Goal: Transaction & Acquisition: Purchase product/service

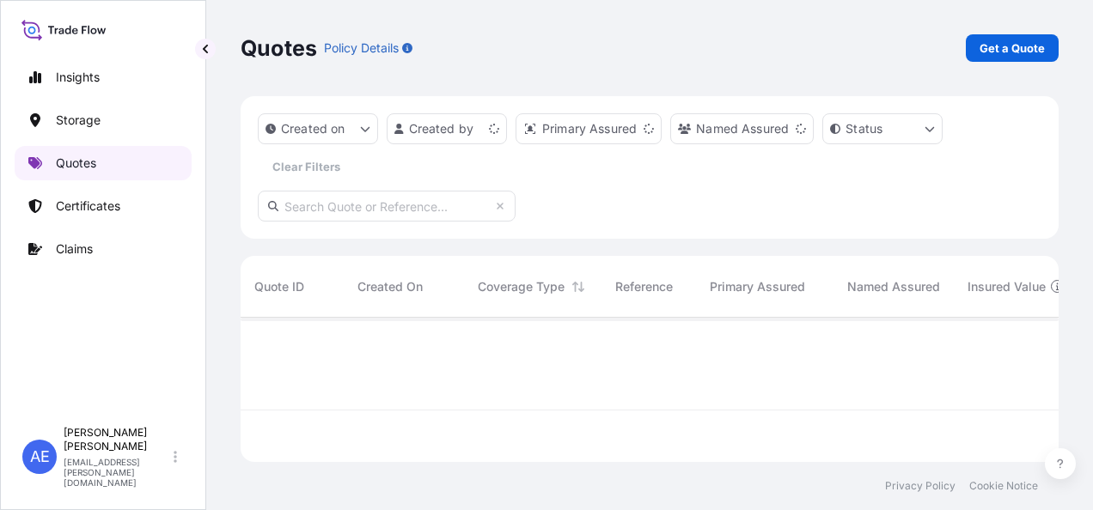
scroll to position [141, 804]
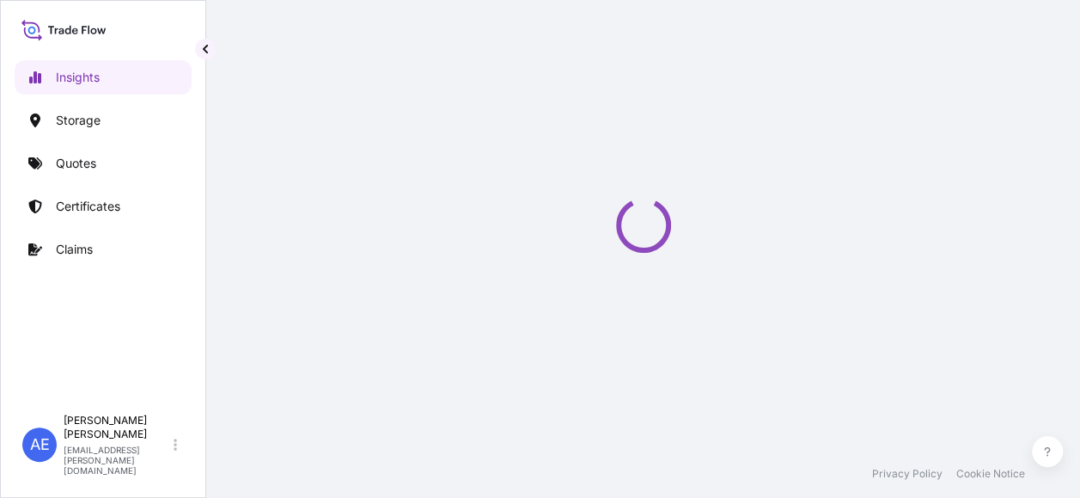
select select "2025"
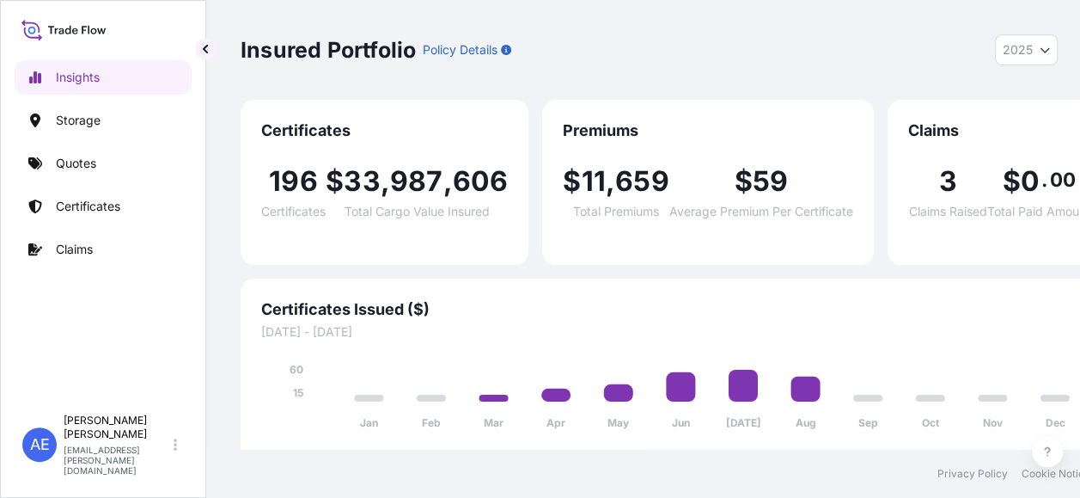
click at [630, 348] on div "Jan Feb Mar Apr May Jun Jul Aug Sep Oct Nov Dec 15 60" at bounding box center [675, 390] width 829 height 101
click at [80, 156] on p "Quotes" at bounding box center [76, 163] width 40 height 17
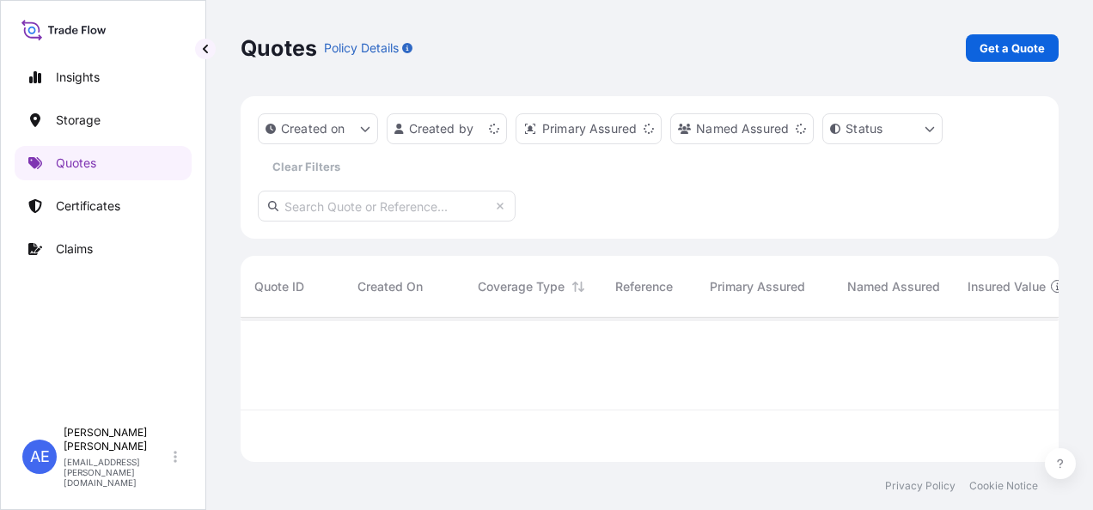
scroll to position [141, 804]
click at [1020, 46] on p "Get a Quote" at bounding box center [1012, 48] width 65 height 17
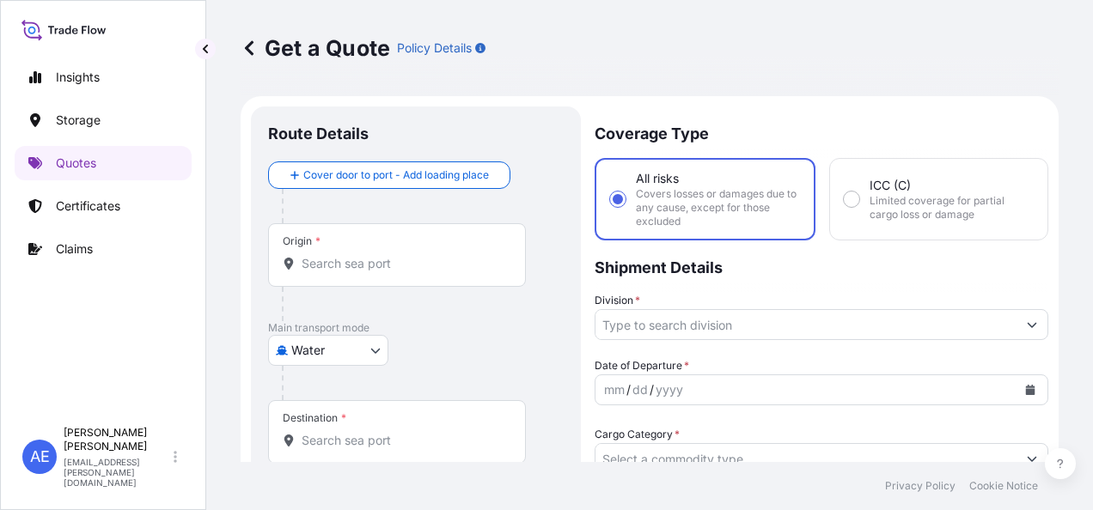
scroll to position [27, 0]
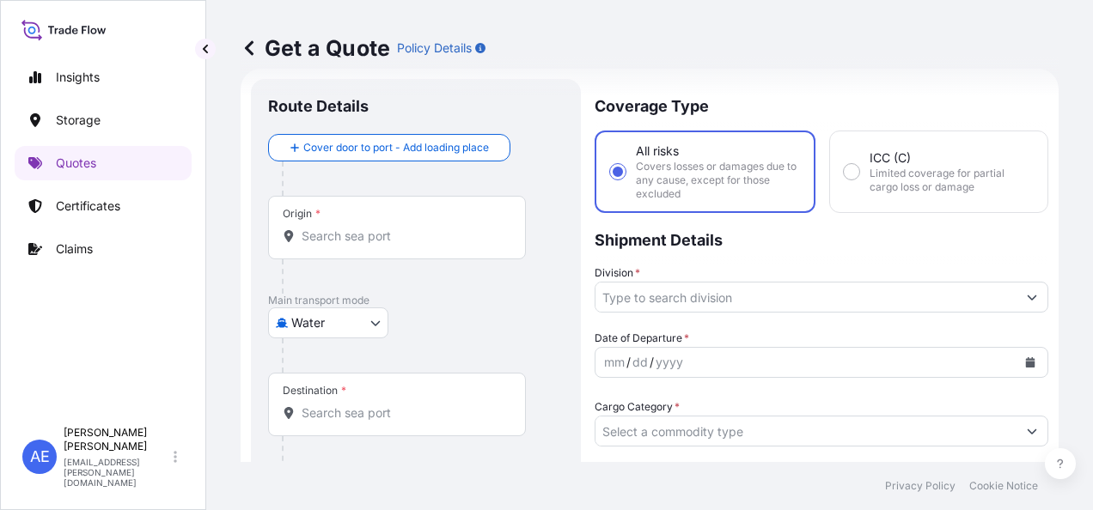
click at [302, 316] on body "Insights Storage Quotes Certificates Claims AE Anju Elza Samuel anju.elza@psabd…" at bounding box center [546, 255] width 1093 height 510
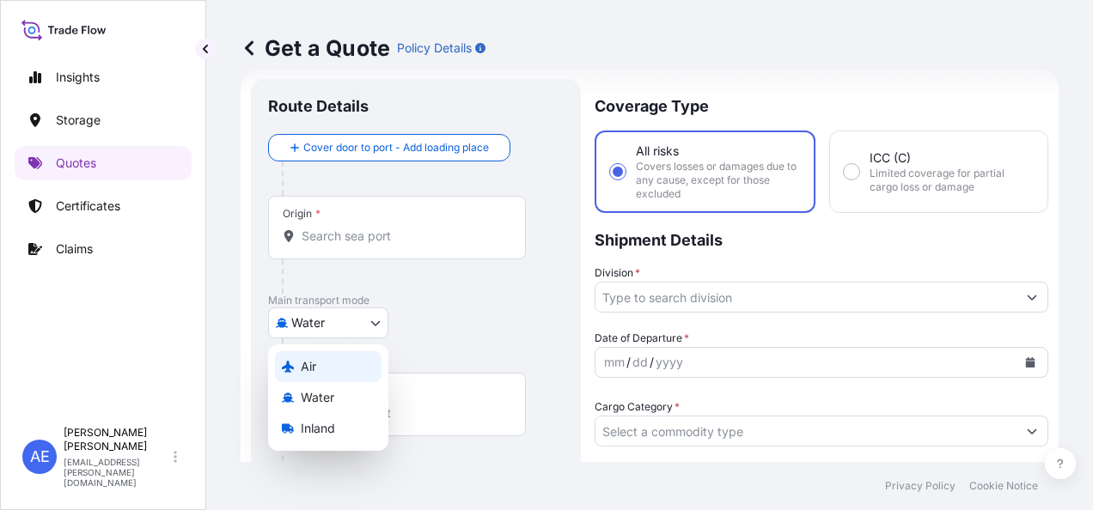
click at [294, 363] on div "Air" at bounding box center [328, 366] width 107 height 31
select select "Air"
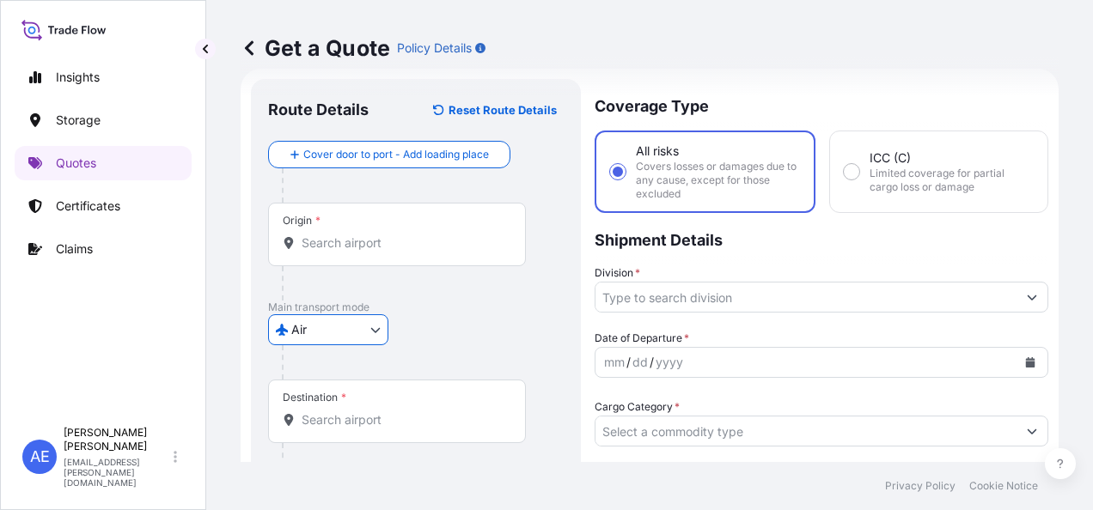
click at [366, 137] on div "Route Details Reset Route Details" at bounding box center [416, 118] width 296 height 45
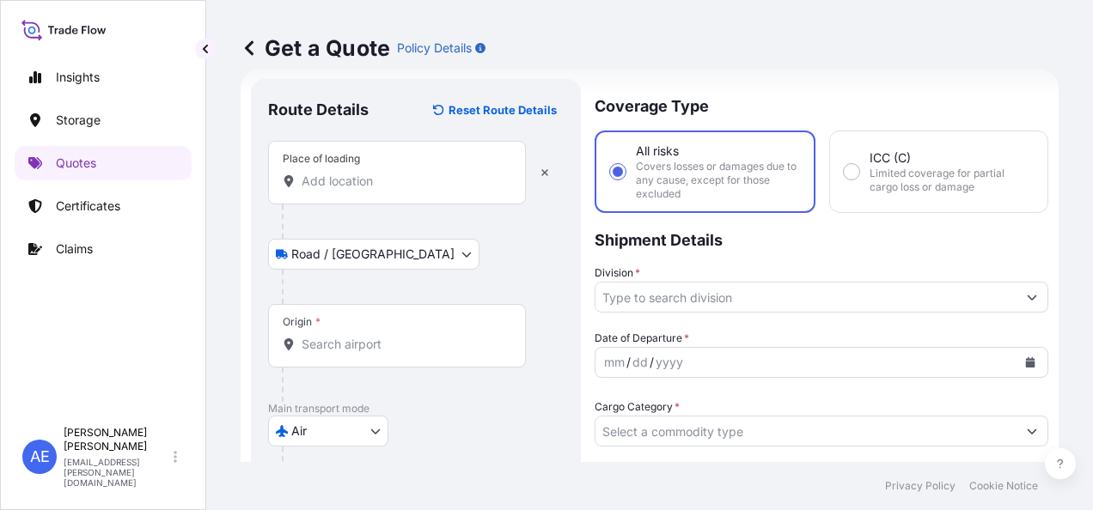
click at [362, 175] on input "Place of loading" at bounding box center [403, 181] width 203 height 17
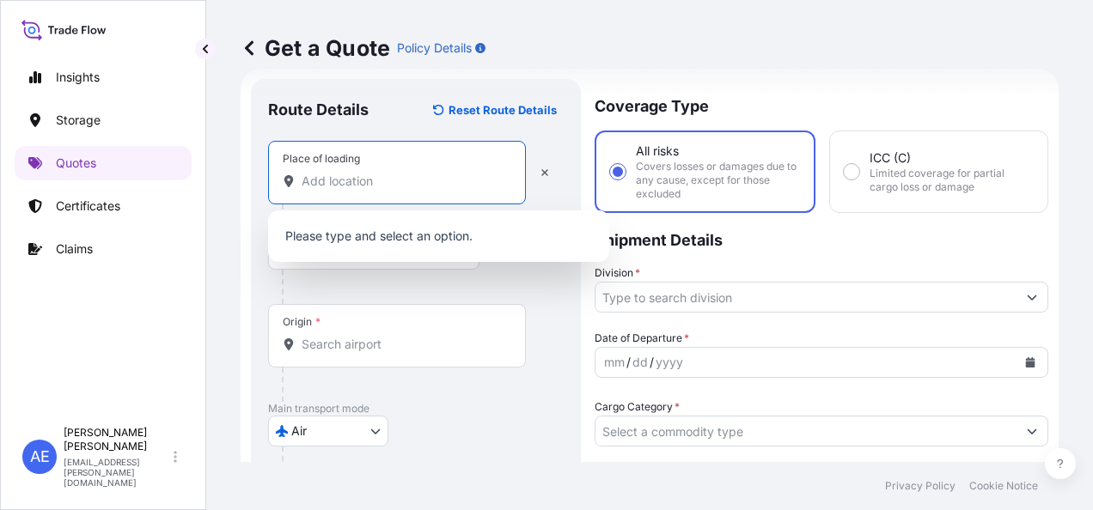
paste input "Lubichov"
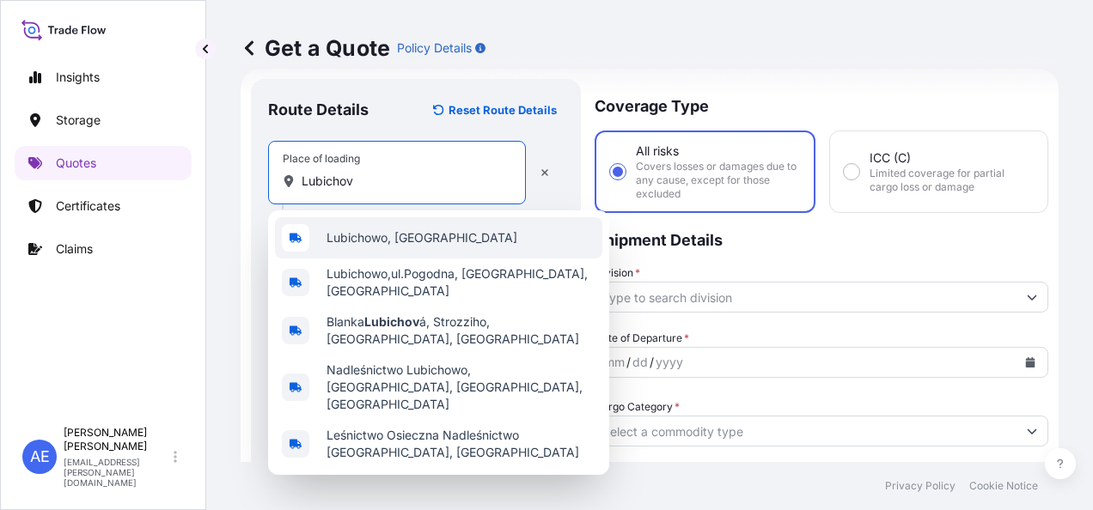
click at [373, 227] on div "Lubichowo, Poland" at bounding box center [438, 237] width 327 height 41
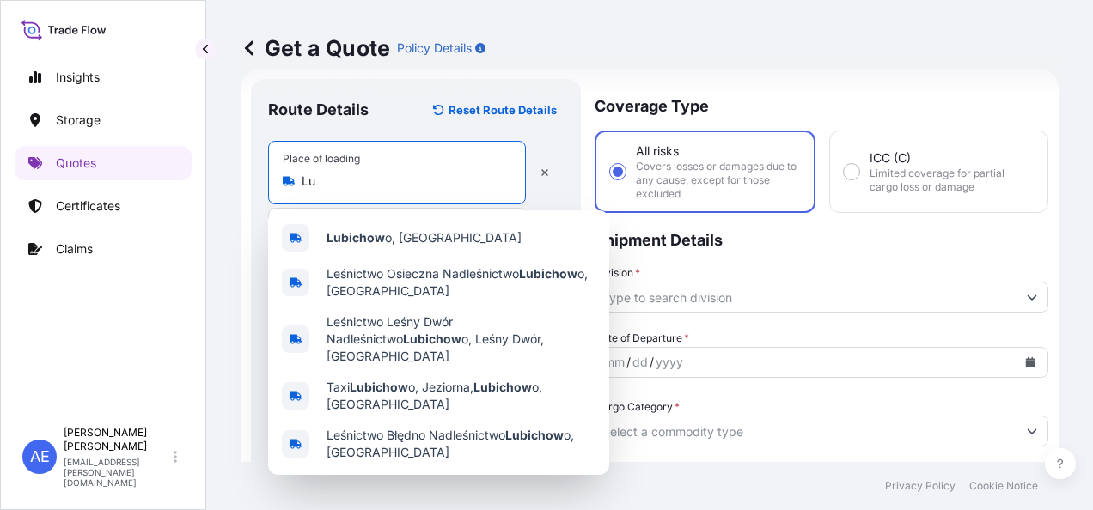
type input "L"
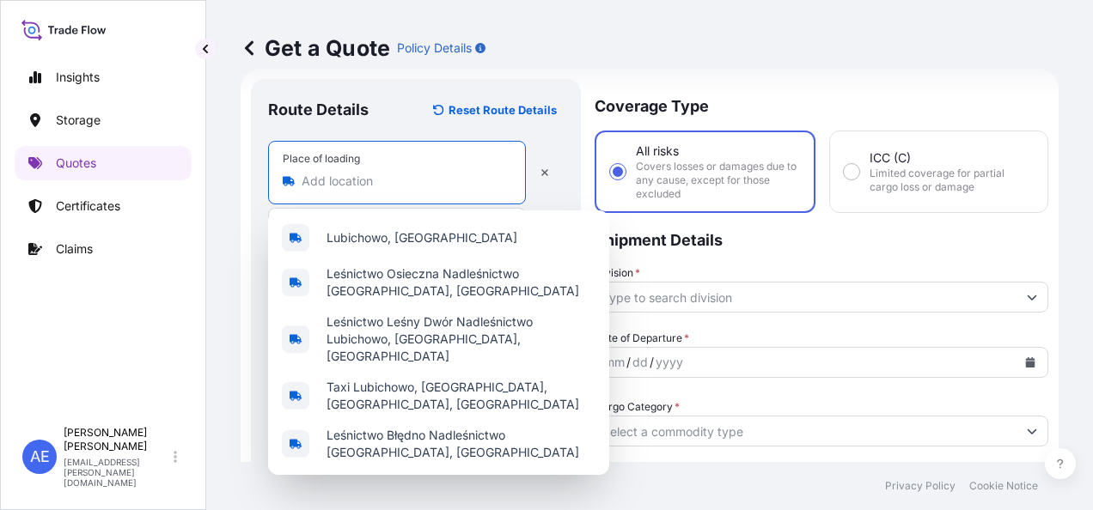
paste input "Lubichov"
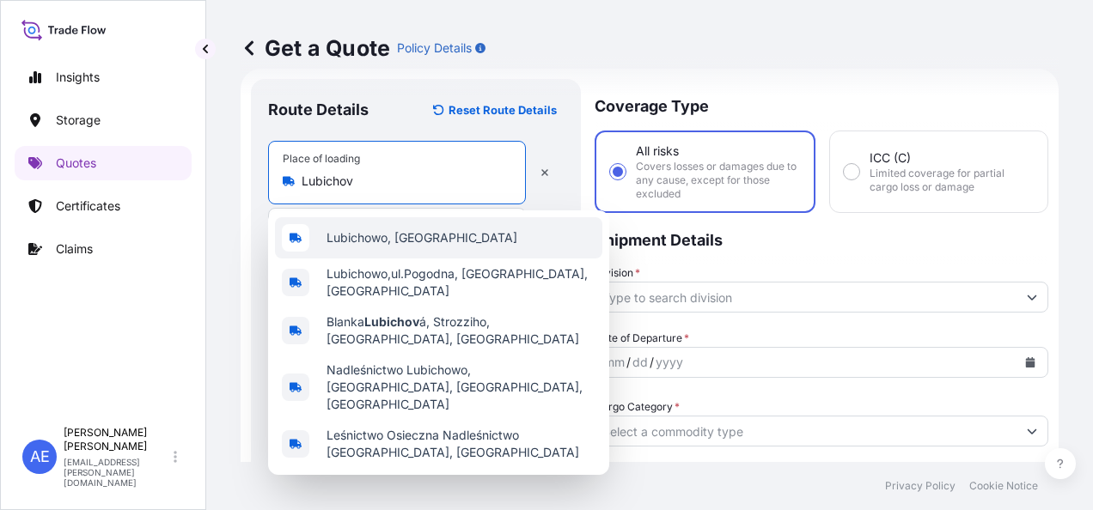
click at [383, 244] on span "Lubichowo, Poland" at bounding box center [422, 237] width 191 height 17
type input "Lubichowo, Poland"
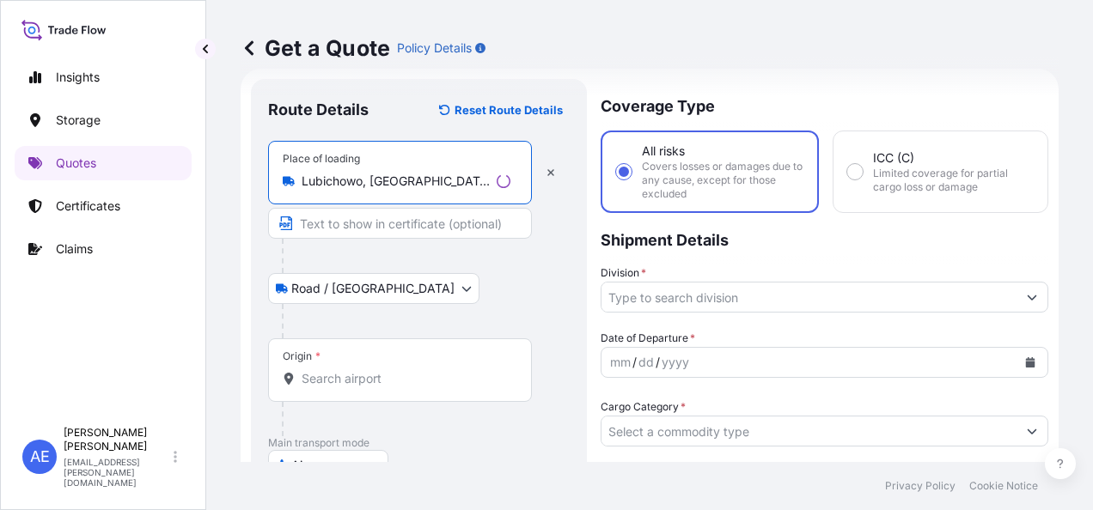
click at [347, 352] on div "Origin *" at bounding box center [400, 371] width 264 height 64
click at [347, 370] on input "Origin *" at bounding box center [406, 378] width 209 height 17
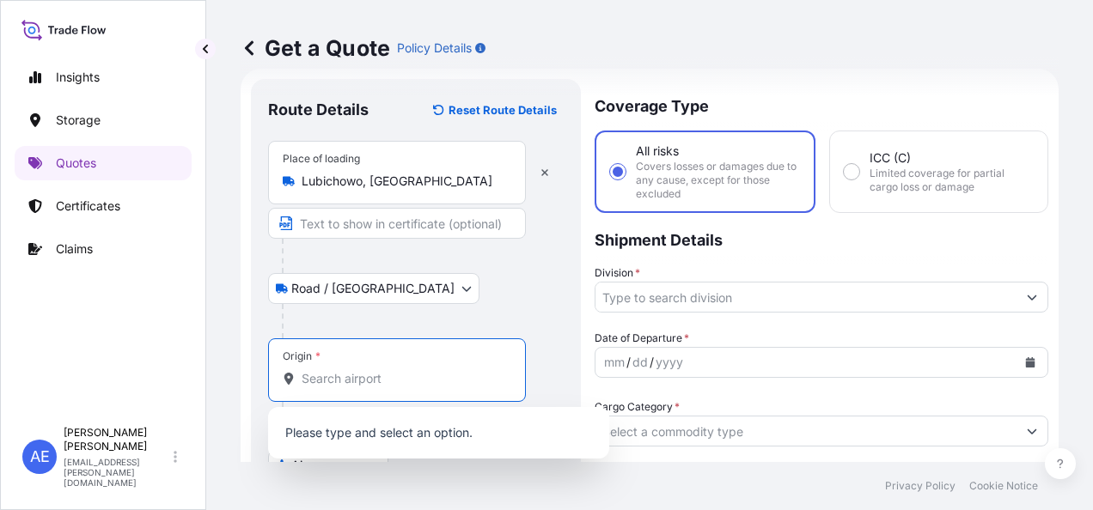
paste input "Lubichov"
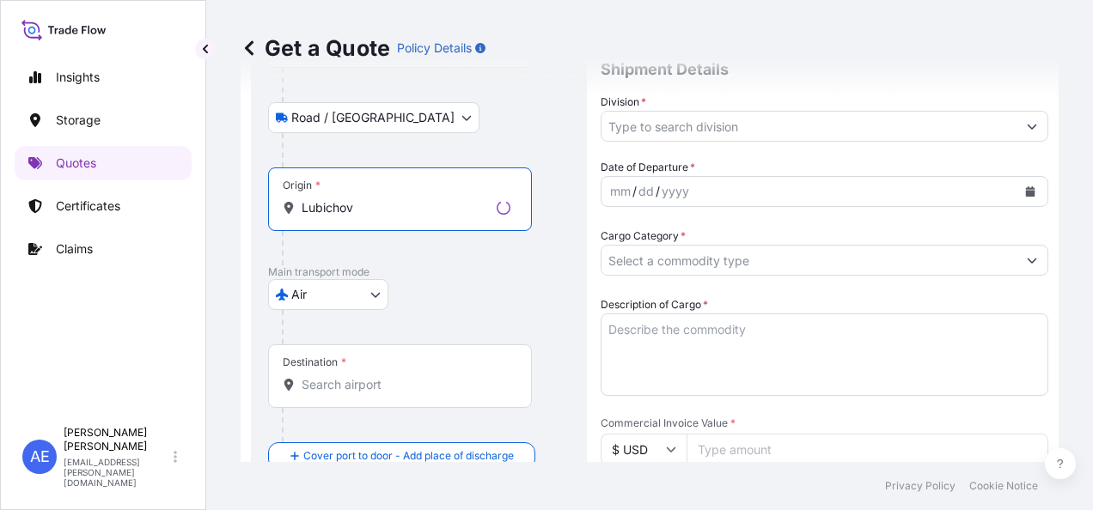
scroll to position [199, 0]
click at [383, 205] on input "Lubichov" at bounding box center [403, 206] width 203 height 17
click at [358, 204] on input "Lubichov" at bounding box center [403, 206] width 203 height 17
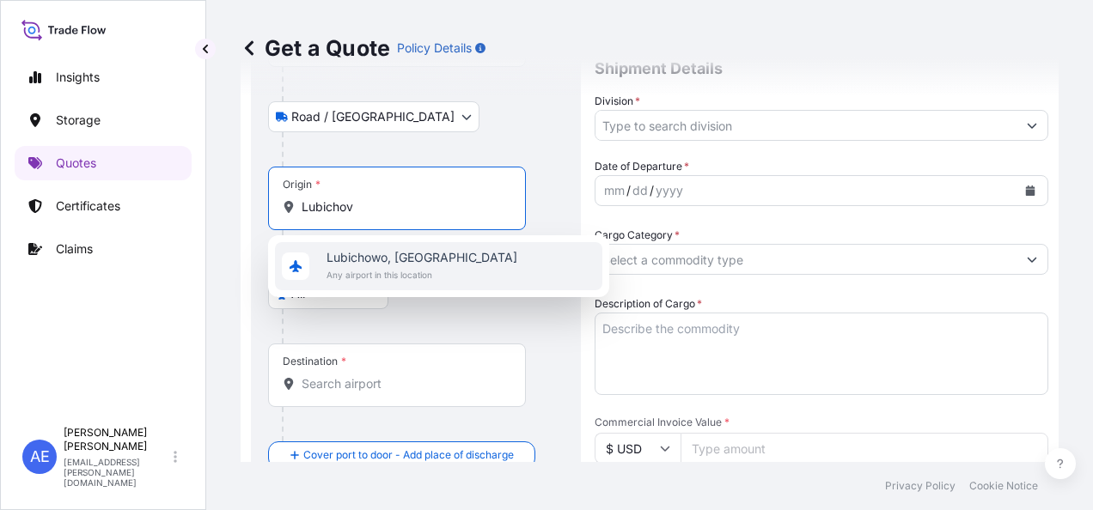
click at [352, 253] on span "Lubichowo, Poland" at bounding box center [422, 257] width 191 height 17
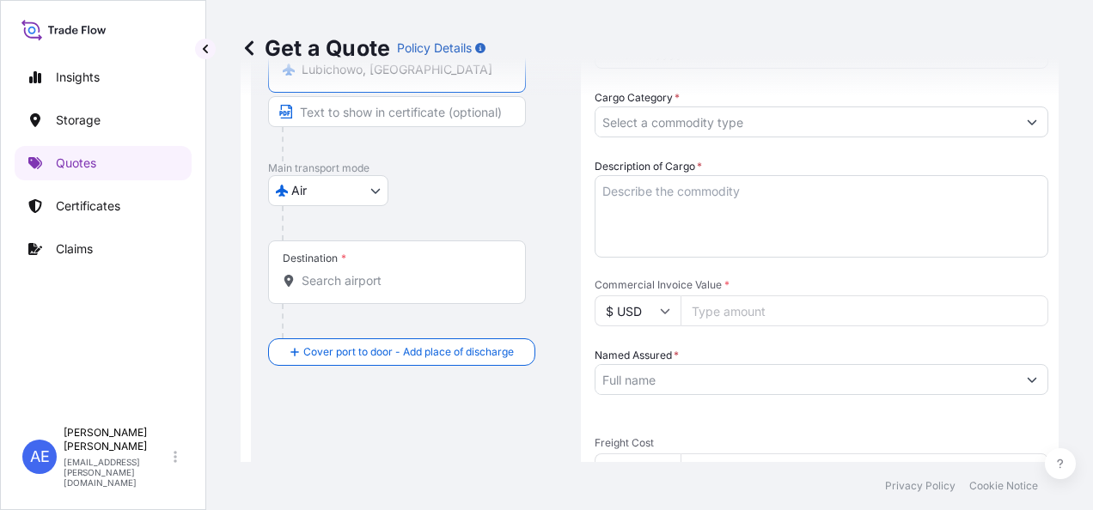
scroll to position [371, 0]
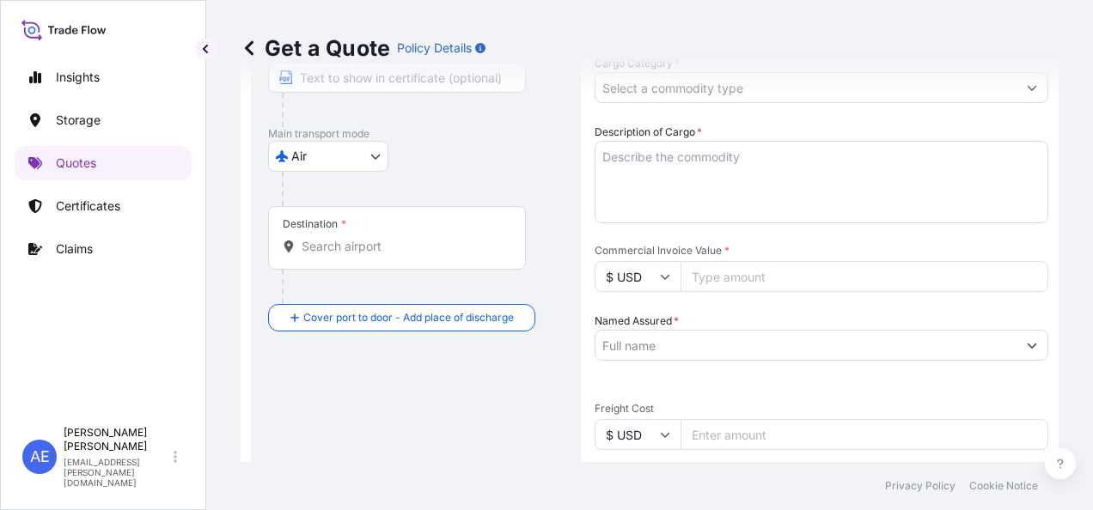
type input "Lubichowo, Poland"
click at [350, 256] on div "Destination *" at bounding box center [397, 238] width 258 height 64
click at [350, 255] on input "Destination *" at bounding box center [403, 246] width 203 height 17
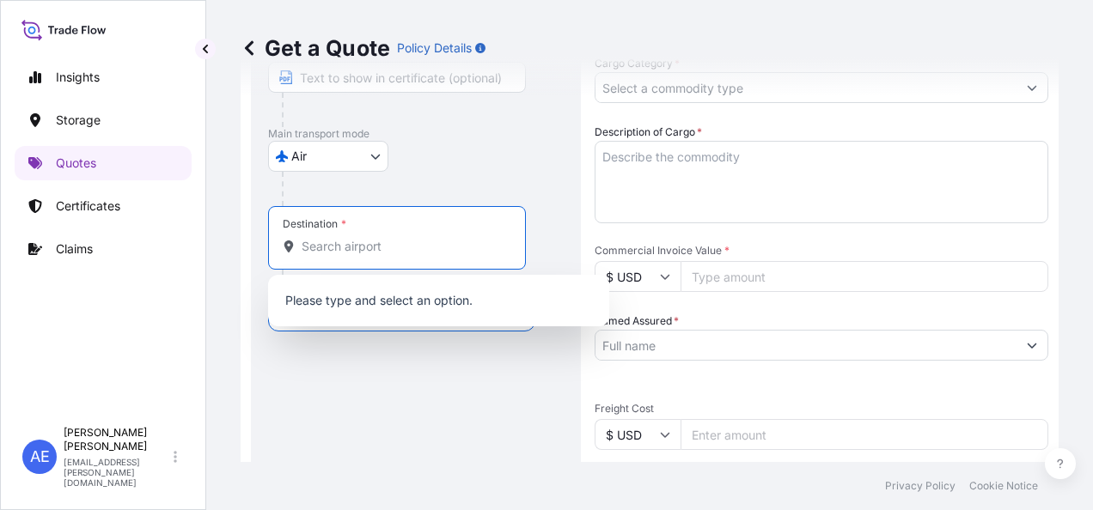
click at [332, 210] on div "Destination *" at bounding box center [397, 238] width 258 height 64
click at [332, 238] on input "Destination * Please select a destination" at bounding box center [403, 246] width 203 height 17
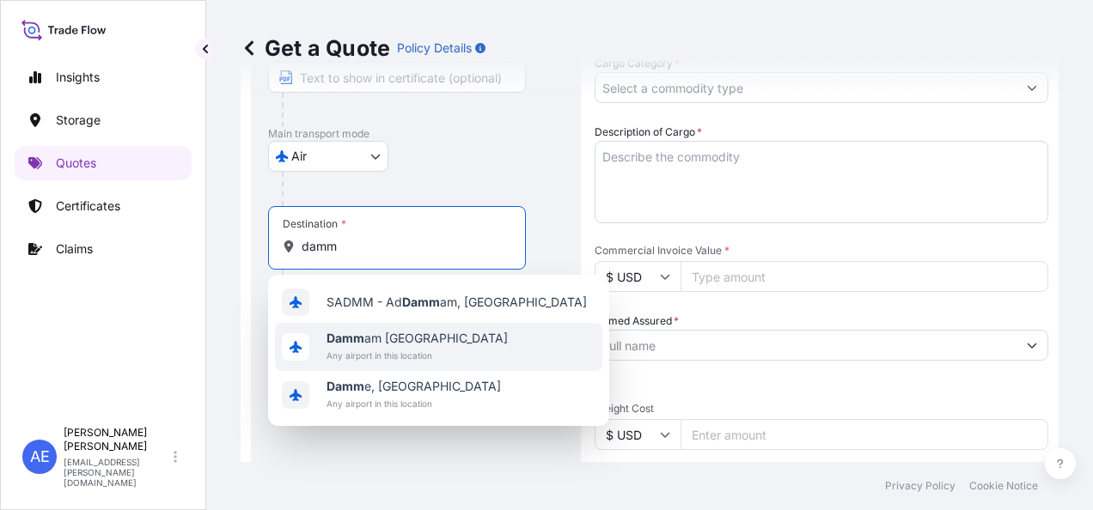
click at [357, 339] on b "Damm" at bounding box center [346, 338] width 38 height 15
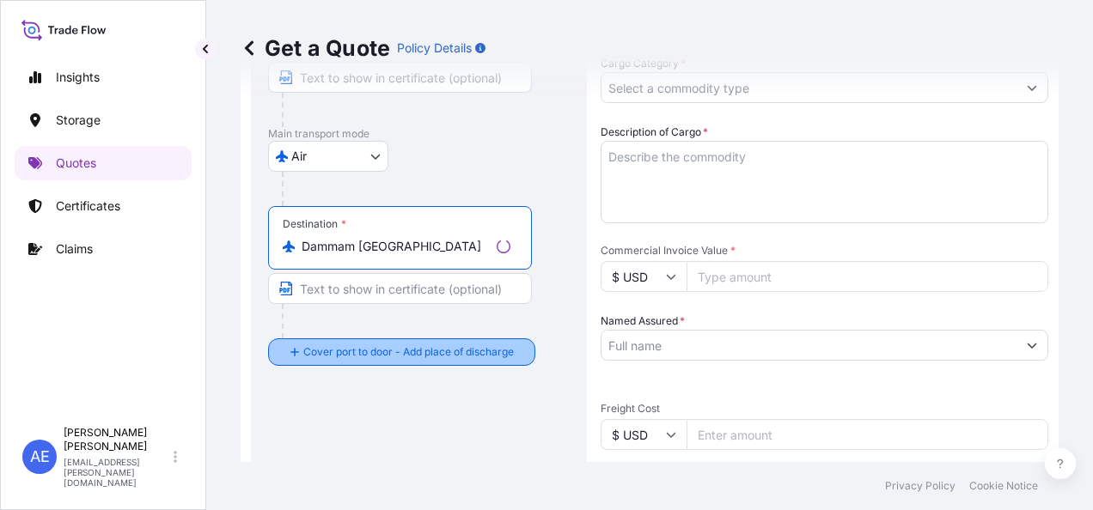
type input "Dammam Saudi Arabia"
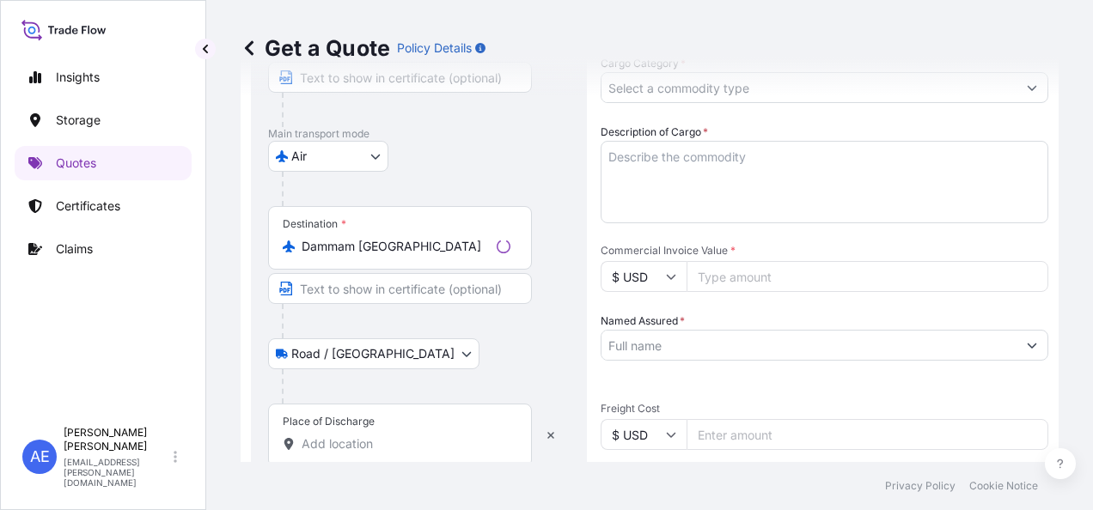
click at [339, 445] on input "Place of Discharge" at bounding box center [406, 444] width 209 height 17
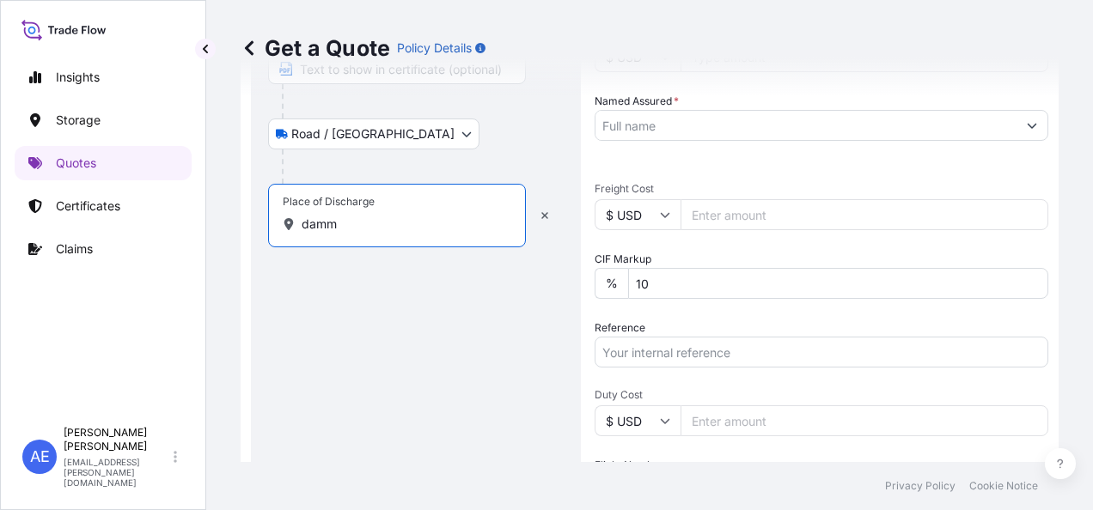
scroll to position [543, 0]
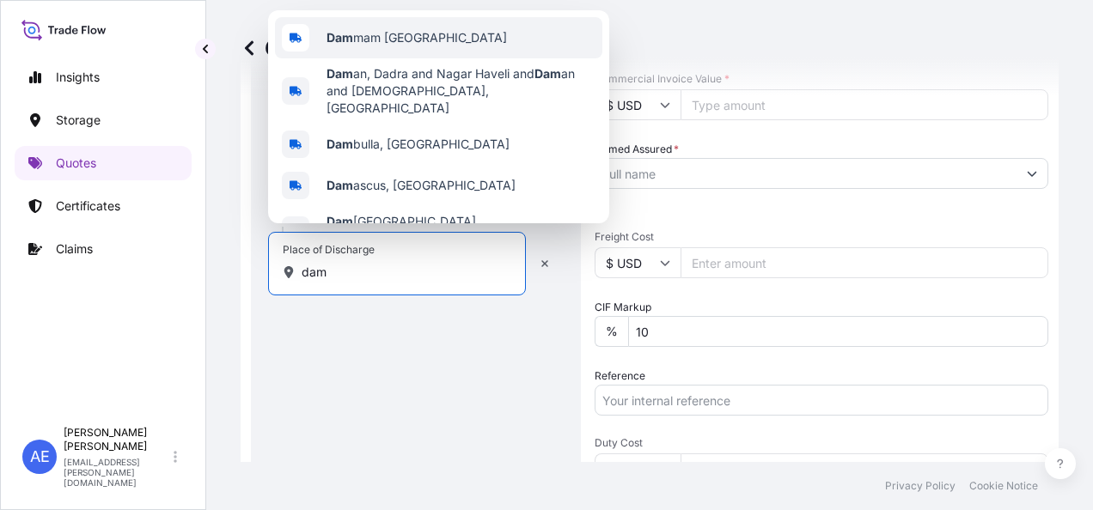
click at [395, 31] on span "Dam mam Saudi Arabia" at bounding box center [417, 37] width 180 height 17
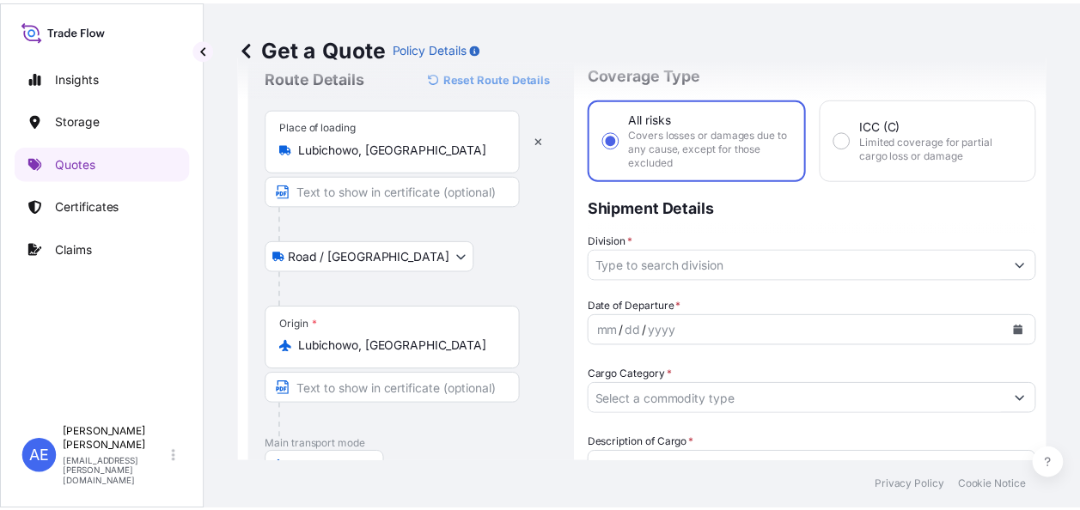
scroll to position [86, 0]
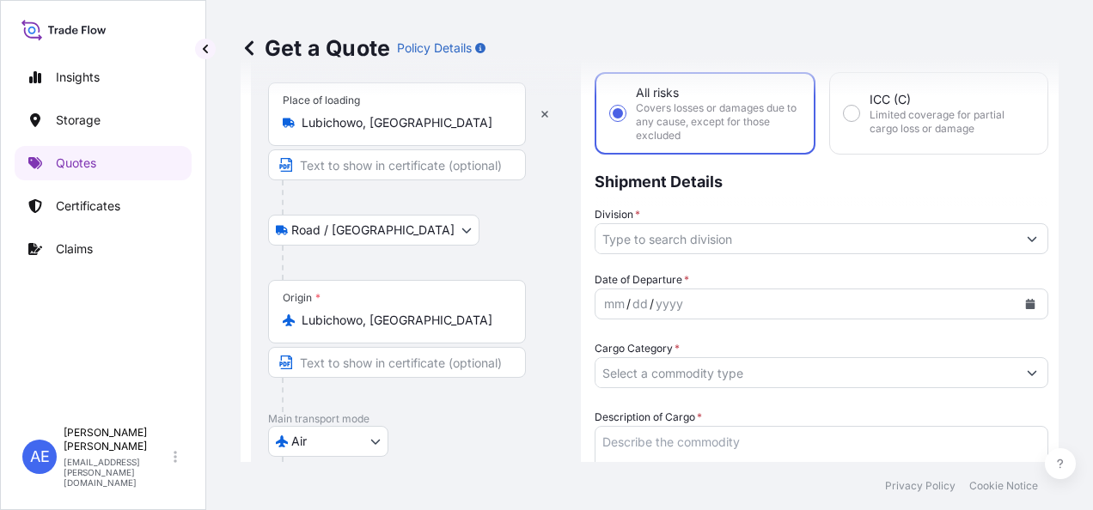
type input "Dammam Saudi Arabia"
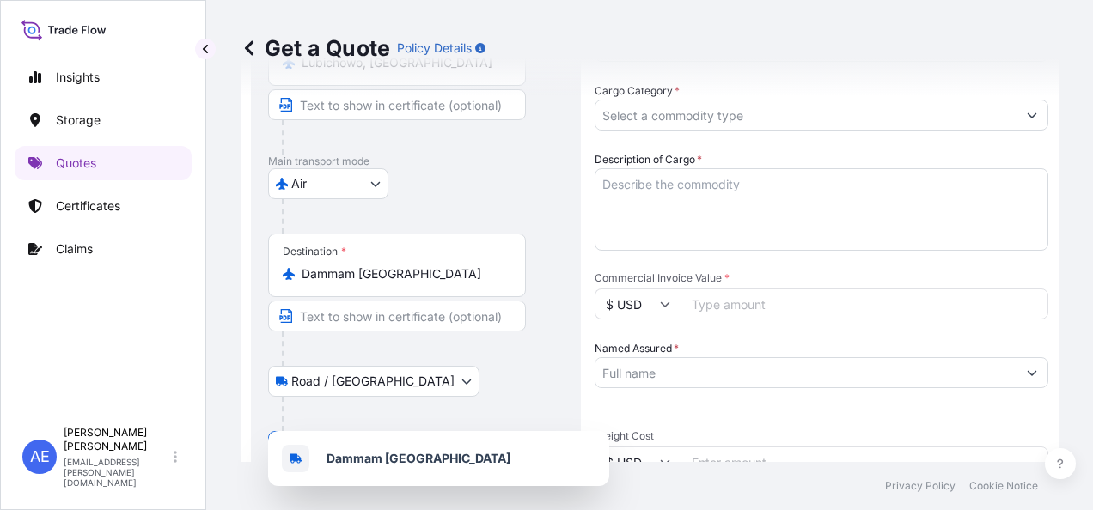
scroll to position [430, 0]
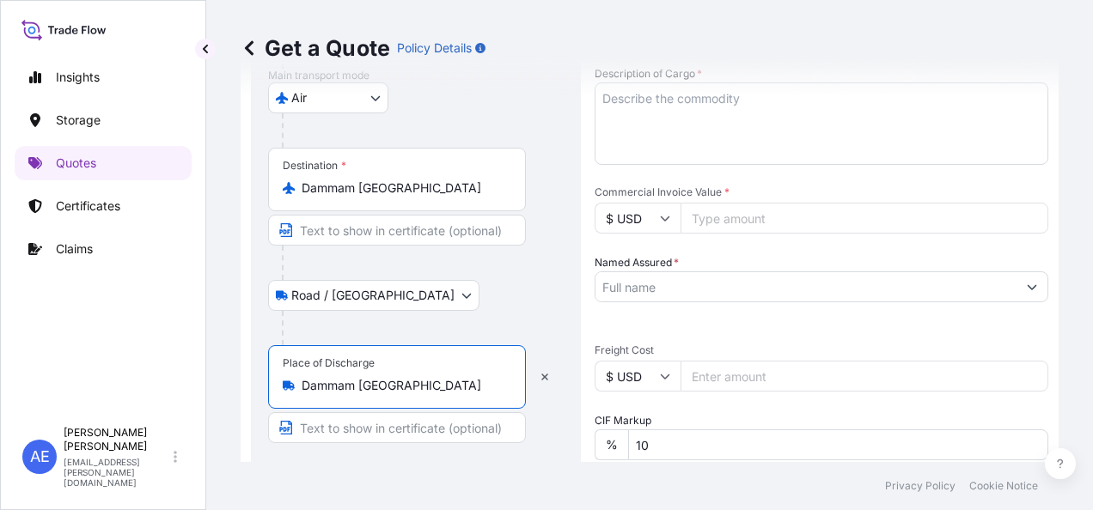
click at [665, 283] on input "Named Assured *" at bounding box center [805, 287] width 421 height 31
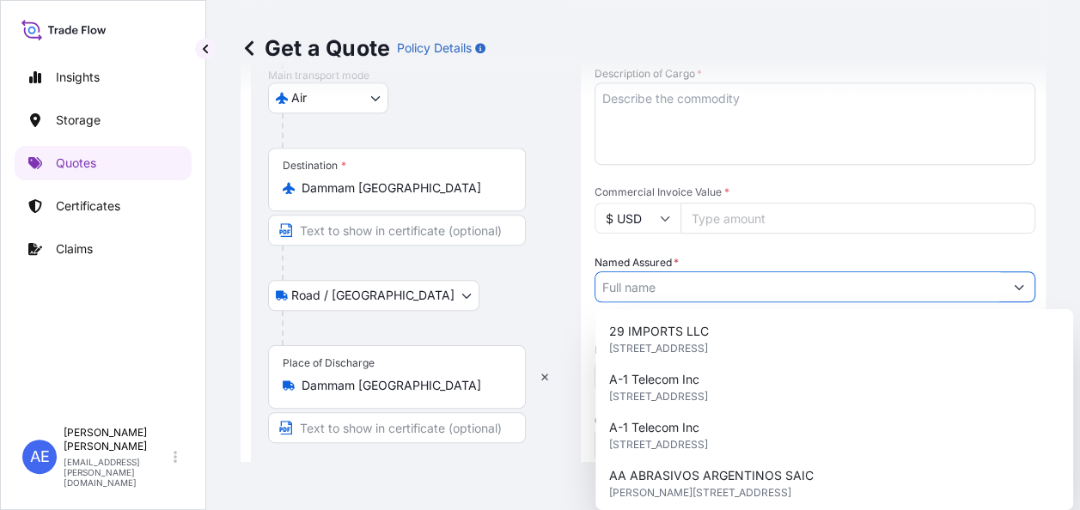
paste input "Saleh & Abdulaziz Aba Hussein Company"
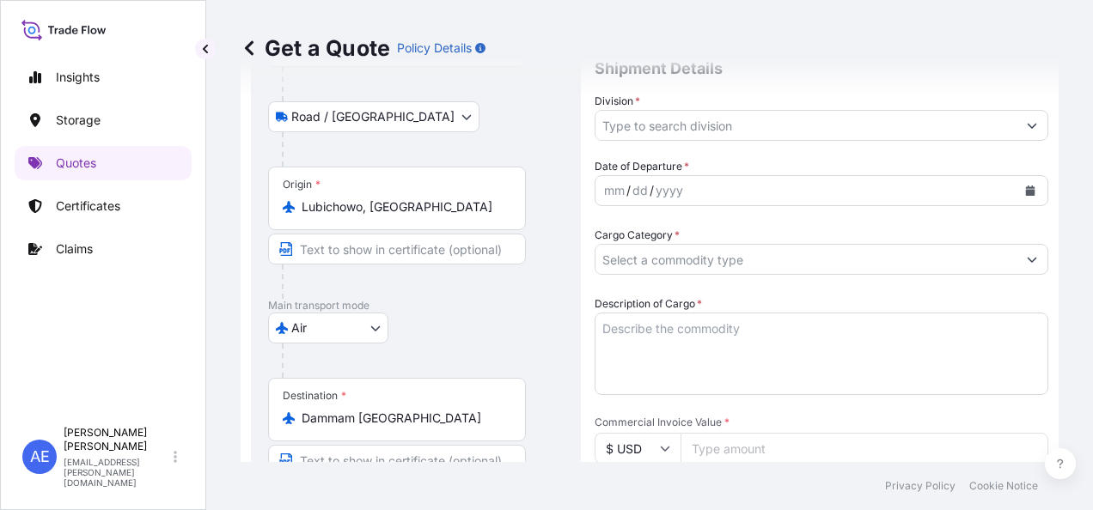
scroll to position [172, 0]
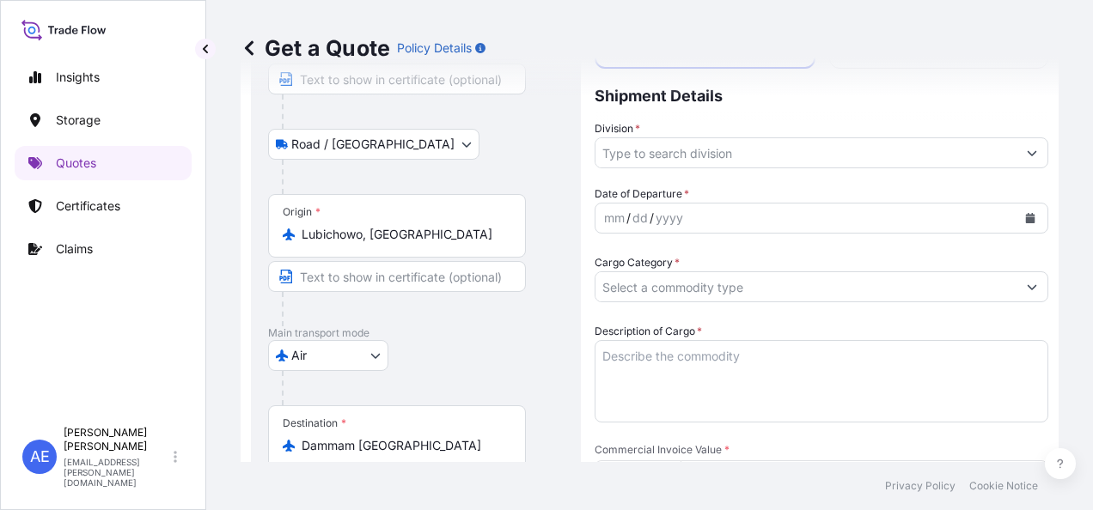
type input "Saleh & Abdulaziz Aba Hussein Company"
click at [608, 368] on textarea "Description of Cargo *" at bounding box center [815, 381] width 441 height 82
paste textarea "Surefire Pilot, 32mm OD, Natural Gas, Natural Draught, 0.7 m Insertion Length"
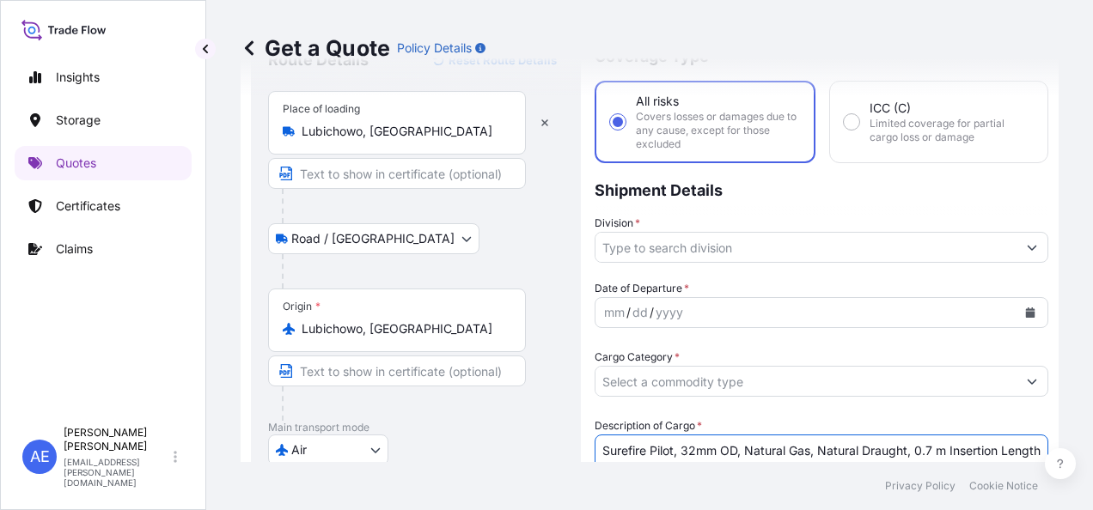
scroll to position [0, 0]
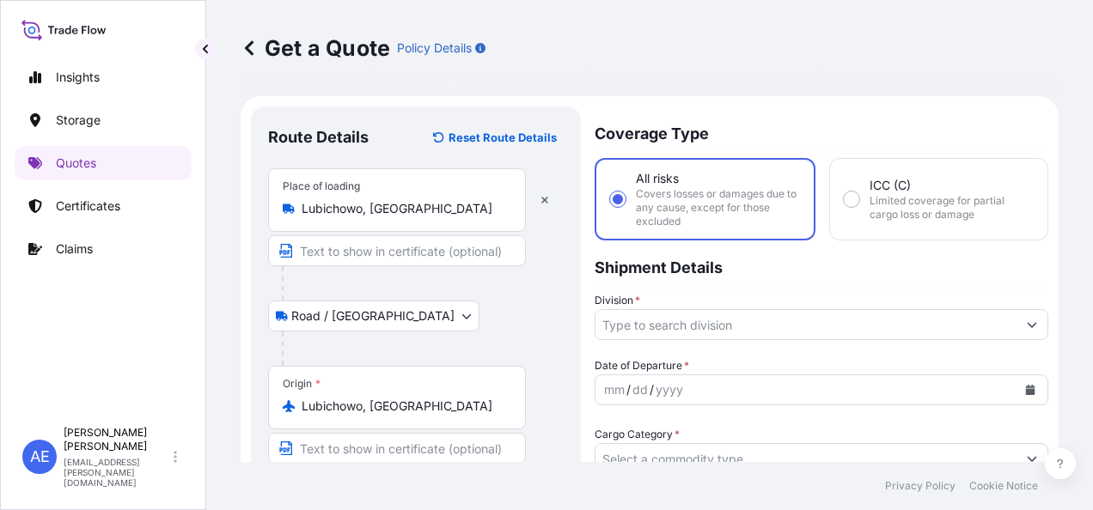
type textarea "Surefire Pilot, 32mm OD, Natural Gas, Natural Draught, 0.7 m Insertion Length"
click at [1021, 377] on button "Calendar" at bounding box center [1030, 389] width 27 height 27
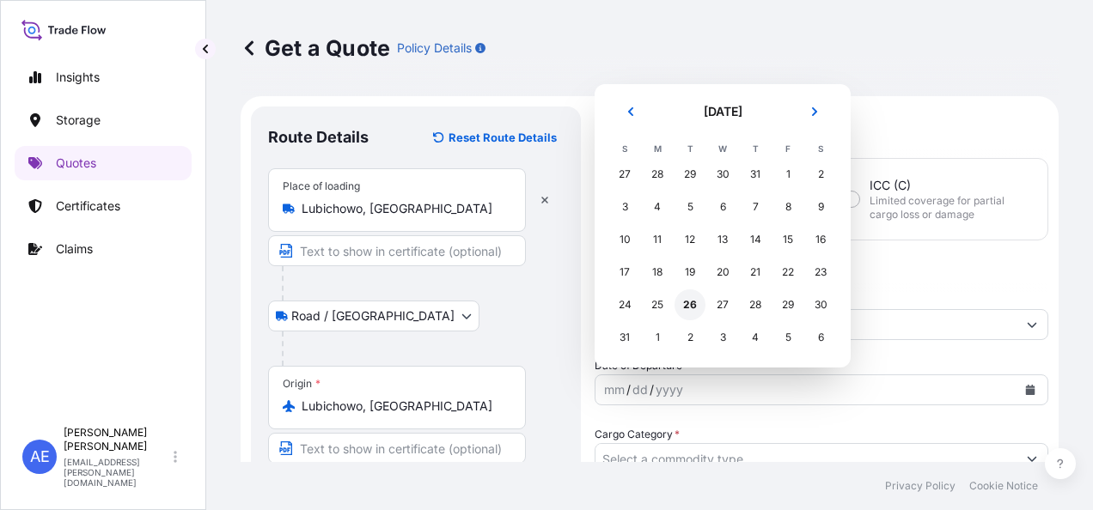
click at [691, 306] on div "26" at bounding box center [690, 305] width 31 height 31
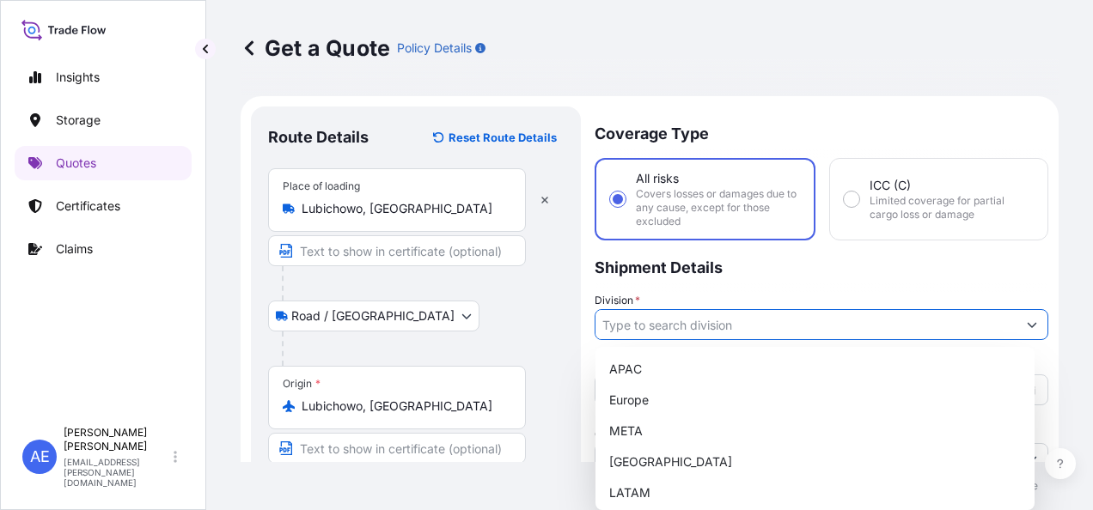
click at [1021, 316] on button "Show suggestions" at bounding box center [1032, 324] width 31 height 31
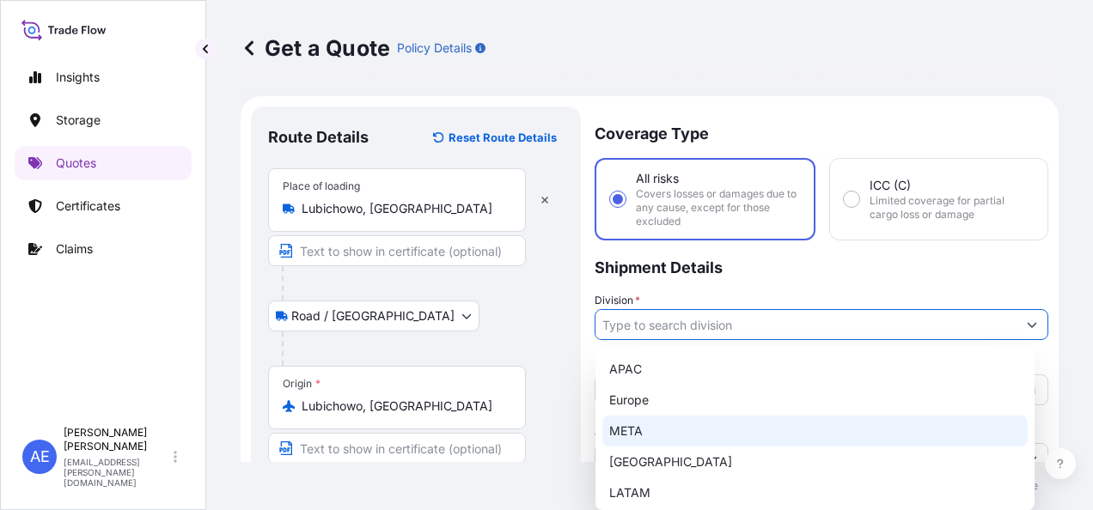
click at [670, 427] on div "META" at bounding box center [814, 431] width 425 height 31
type input "META"
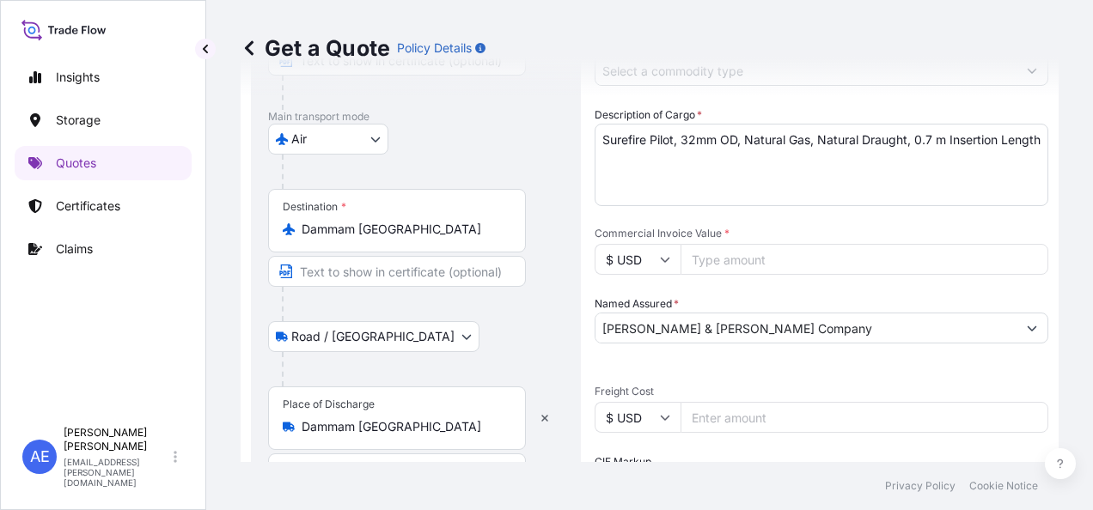
scroll to position [430, 0]
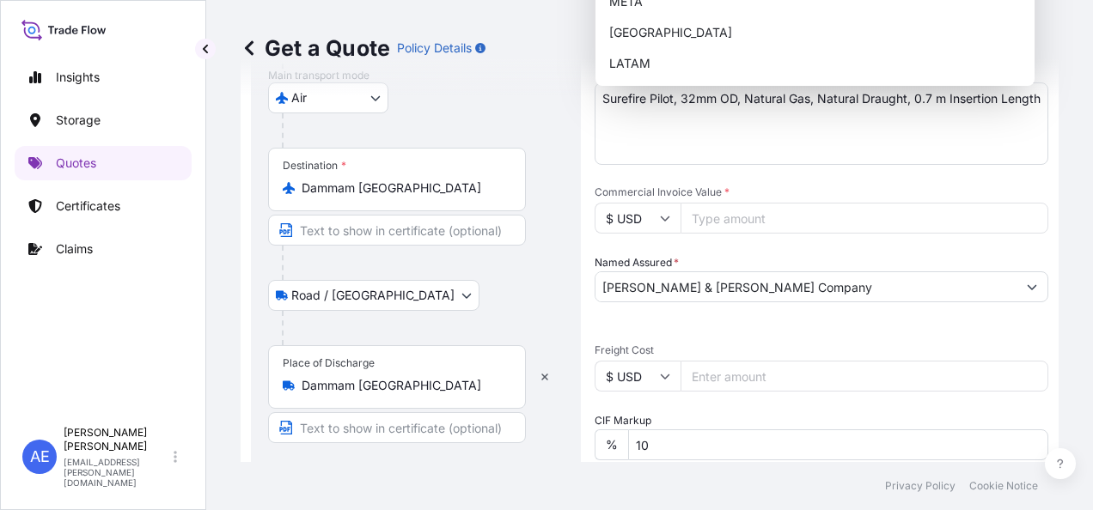
click at [736, 377] on input "Freight Cost" at bounding box center [865, 376] width 368 height 31
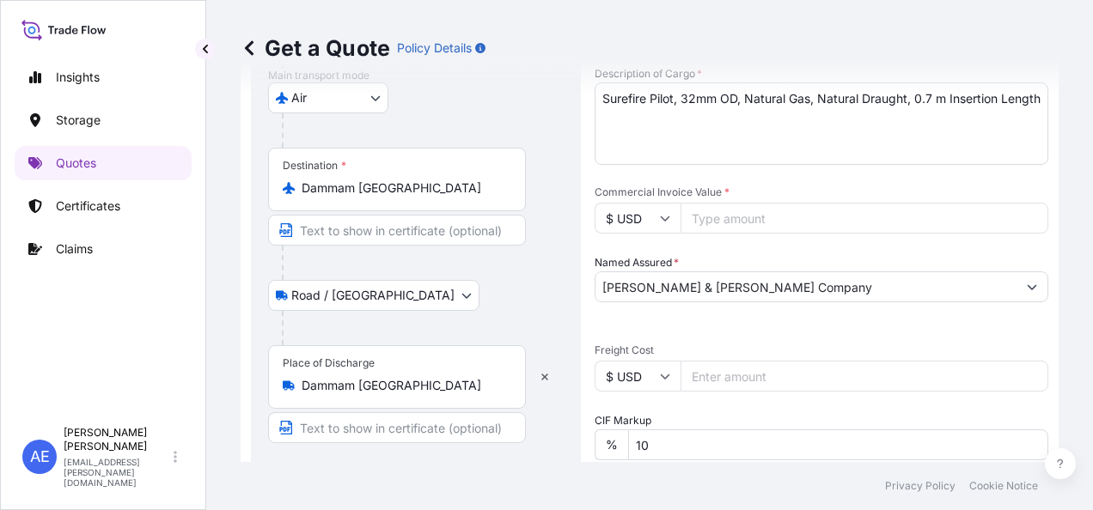
click at [736, 217] on input "Commercial Invoice Value *" at bounding box center [865, 218] width 368 height 31
paste input "17133"
click at [736, 217] on input "17133" at bounding box center [865, 218] width 368 height 31
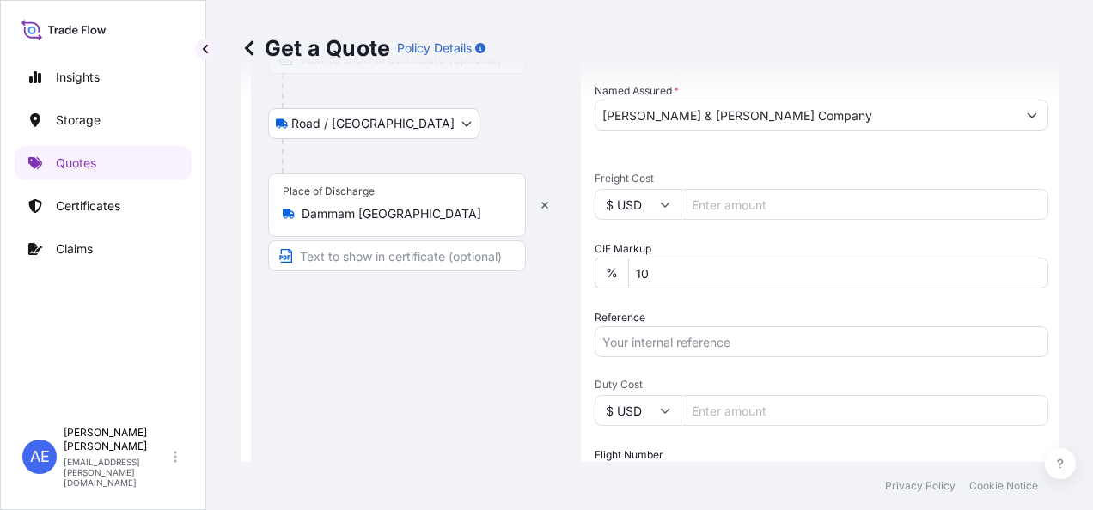
scroll to position [773, 0]
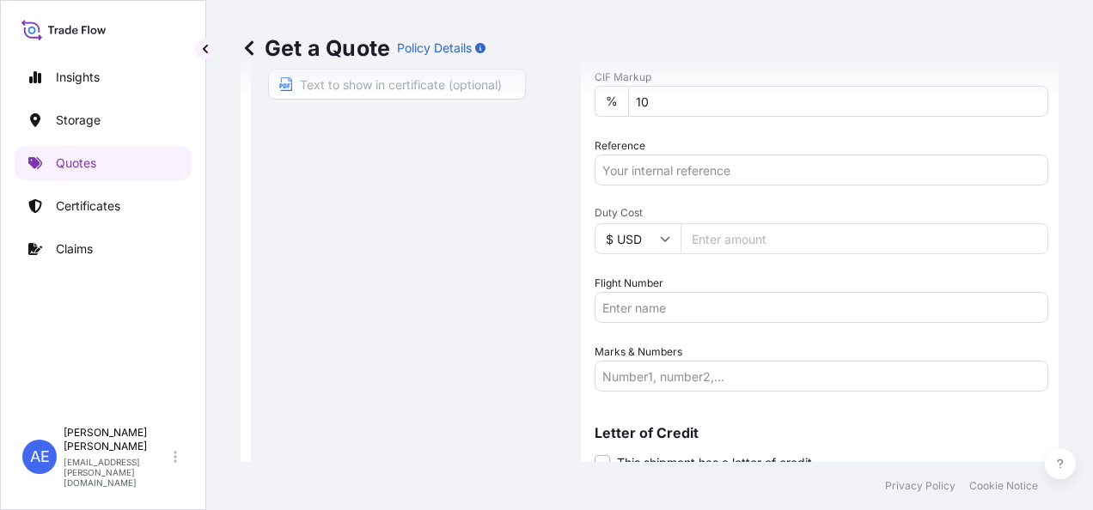
type input "17134"
click at [650, 179] on input "Reference" at bounding box center [822, 170] width 454 height 31
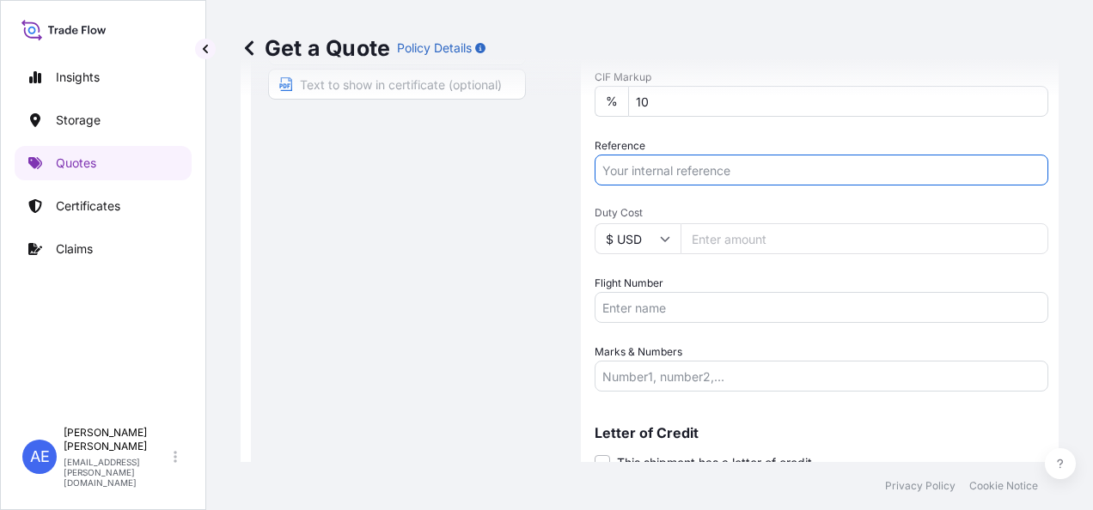
paste input "SSLS3022"
click at [650, 179] on input "SSLS3022" at bounding box center [822, 170] width 454 height 31
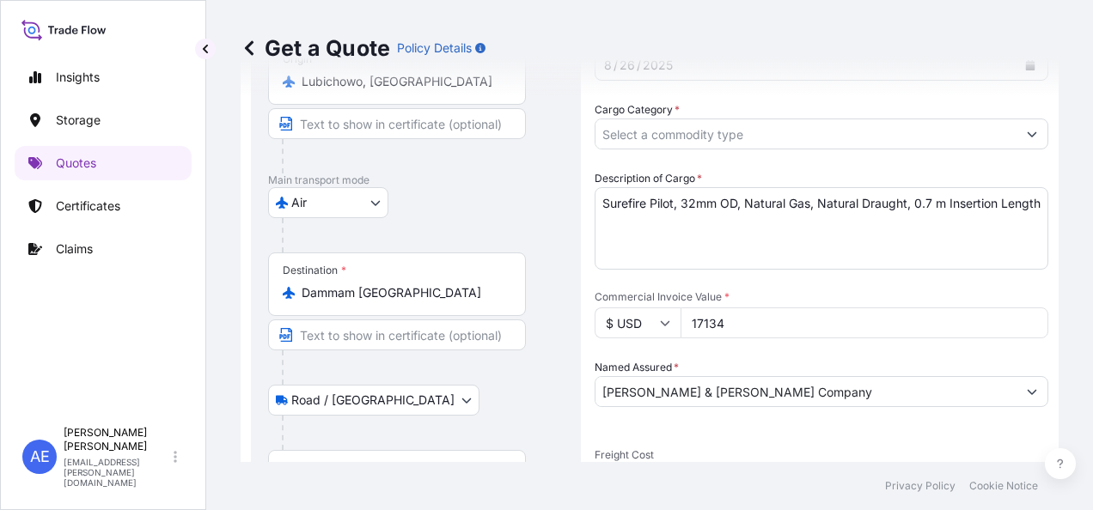
scroll to position [239, 0]
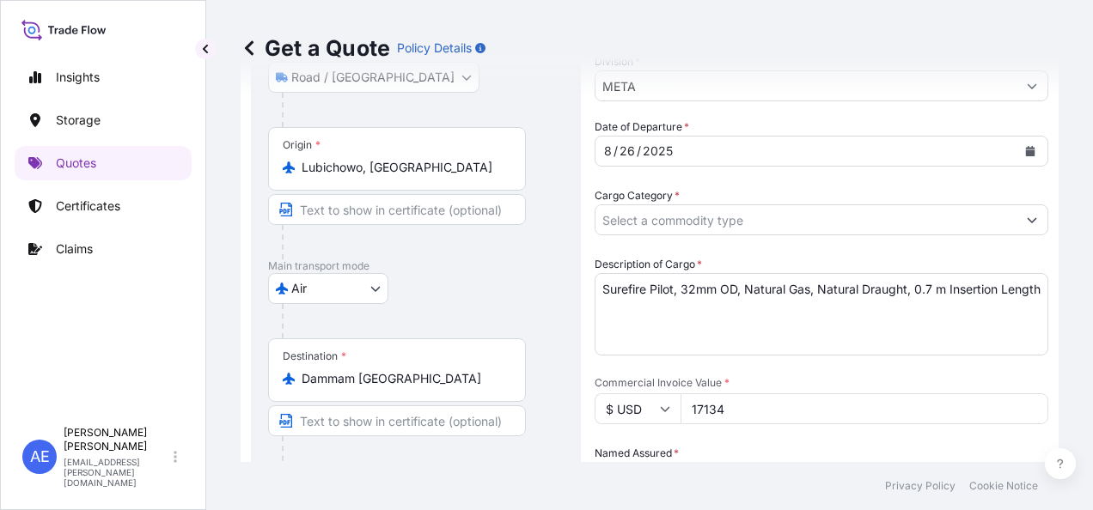
type input "SSLS3022"
click at [730, 234] on input "Cargo Category *" at bounding box center [805, 220] width 421 height 31
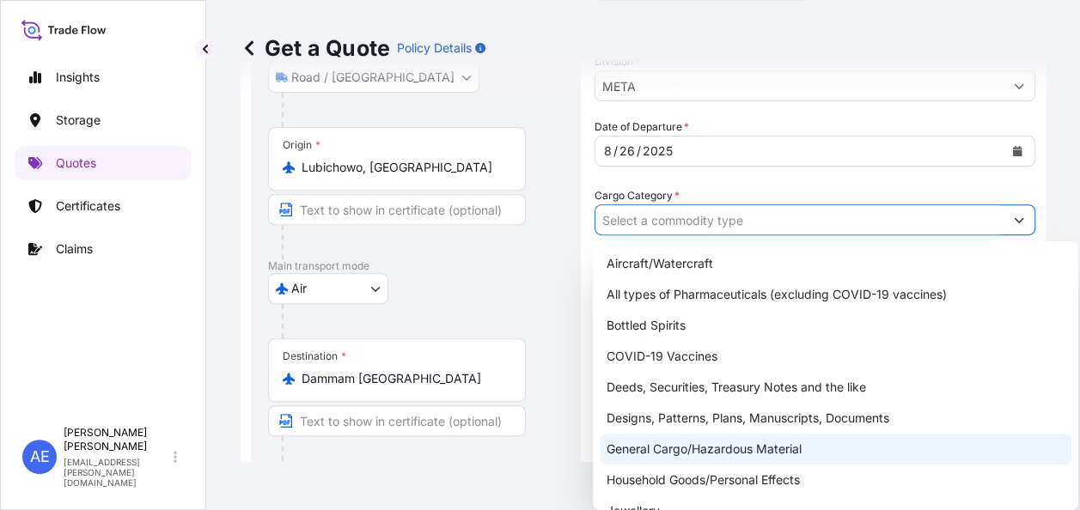
click at [681, 439] on div "General Cargo/Hazardous Material" at bounding box center [836, 449] width 472 height 31
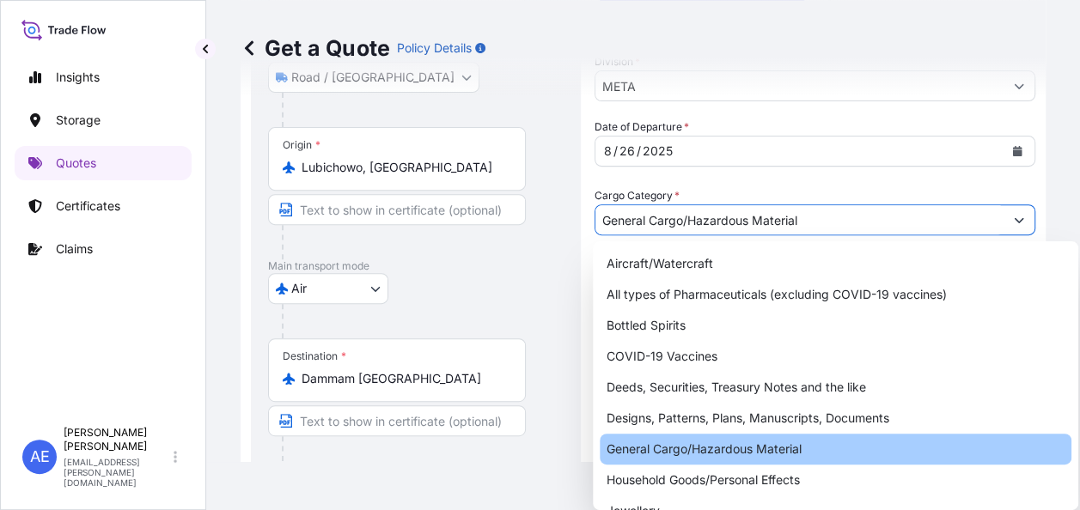
type input "General Cargo/Hazardous Material"
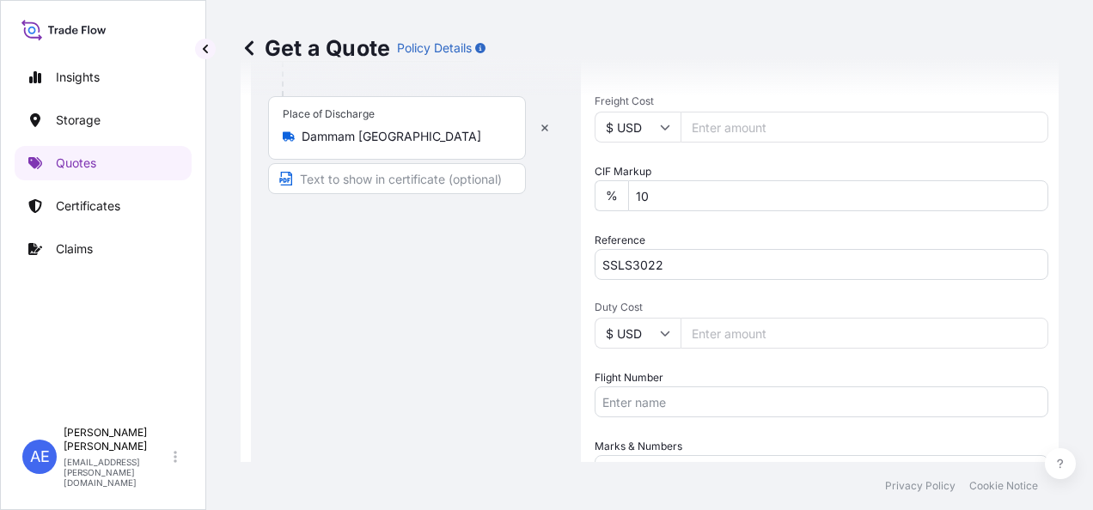
scroll to position [840, 0]
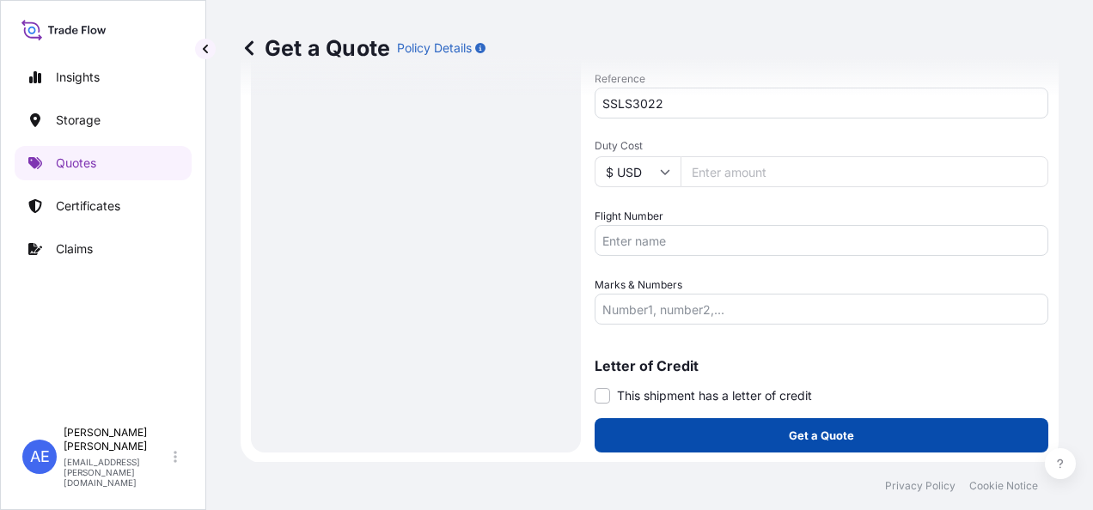
click at [698, 424] on button "Get a Quote" at bounding box center [822, 435] width 454 height 34
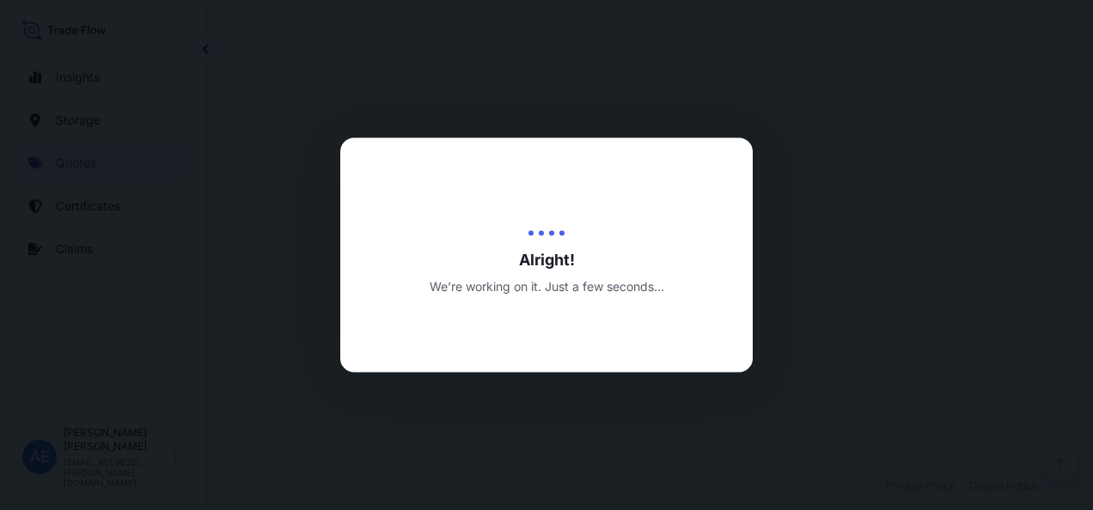
select select "Road / Inland"
select select "Air"
select select "Road / Inland"
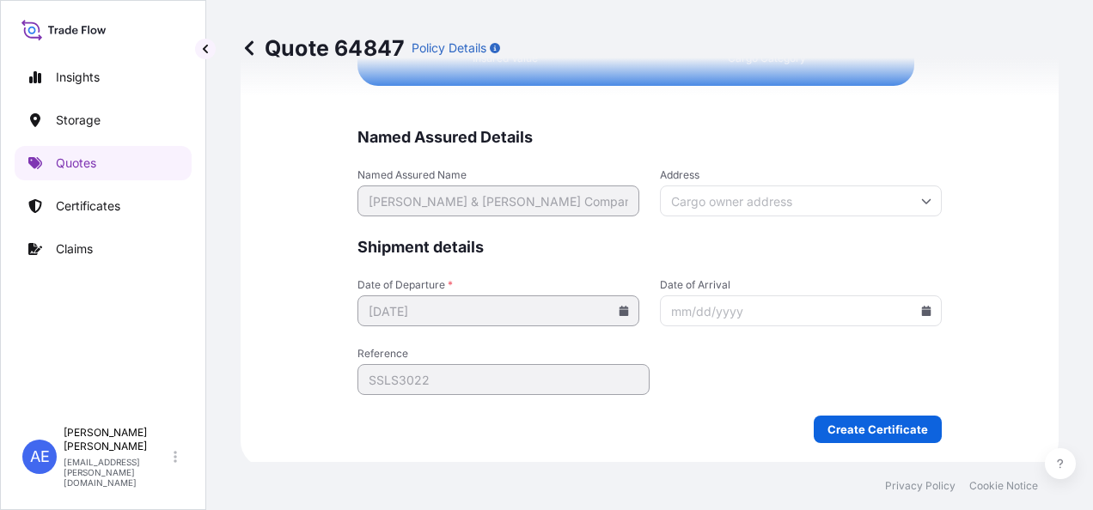
scroll to position [4419, 0]
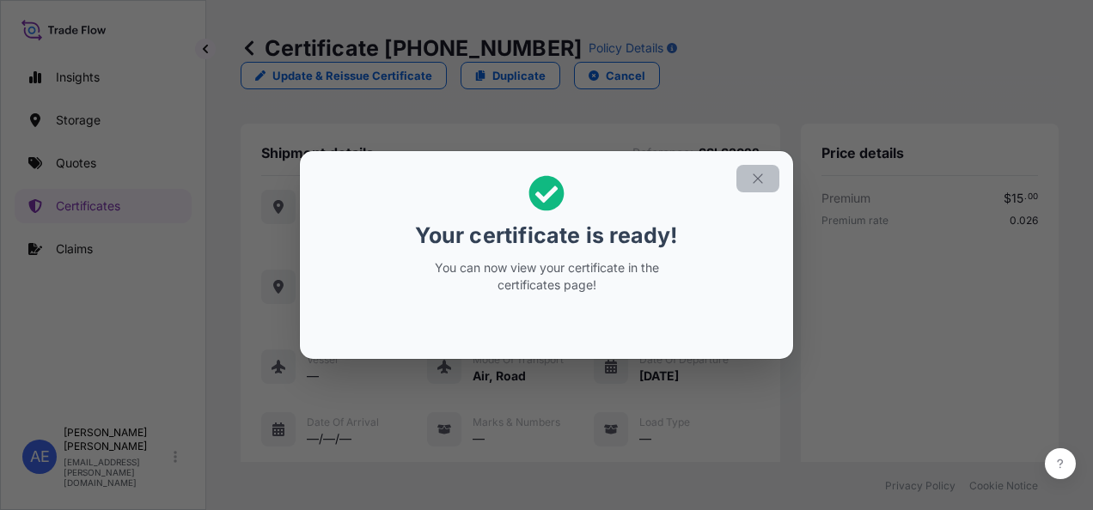
click at [760, 174] on icon "button" at bounding box center [757, 178] width 15 height 15
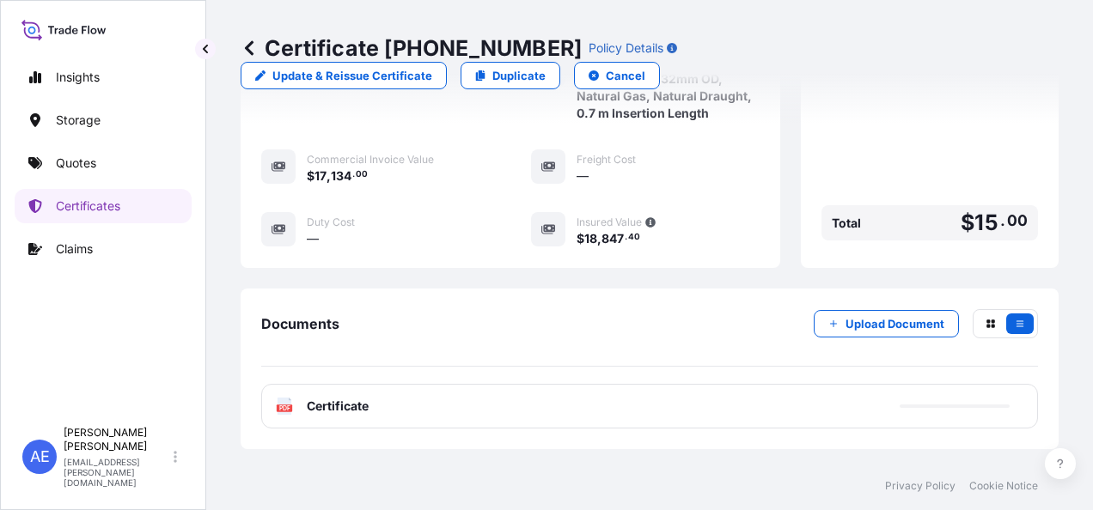
scroll to position [645, 0]
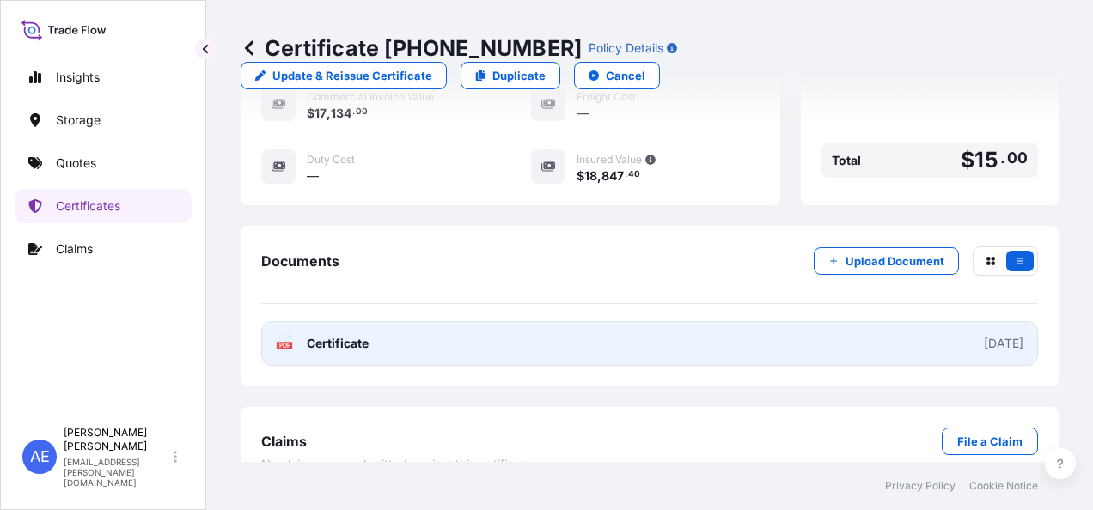
click at [418, 327] on link "PDF Certificate 2025-08-26" at bounding box center [649, 343] width 777 height 45
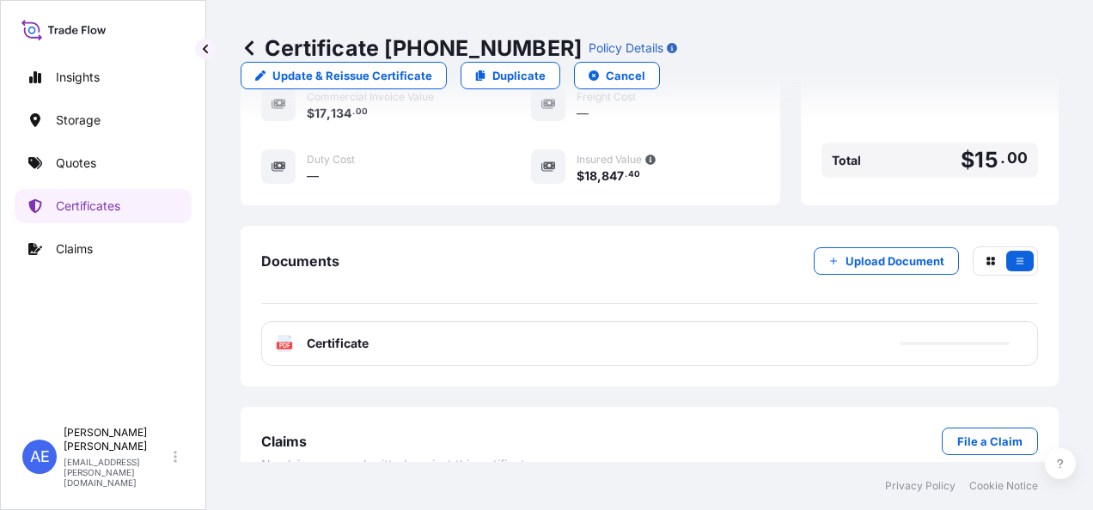
click at [98, 165] on link "Quotes" at bounding box center [103, 163] width 177 height 34
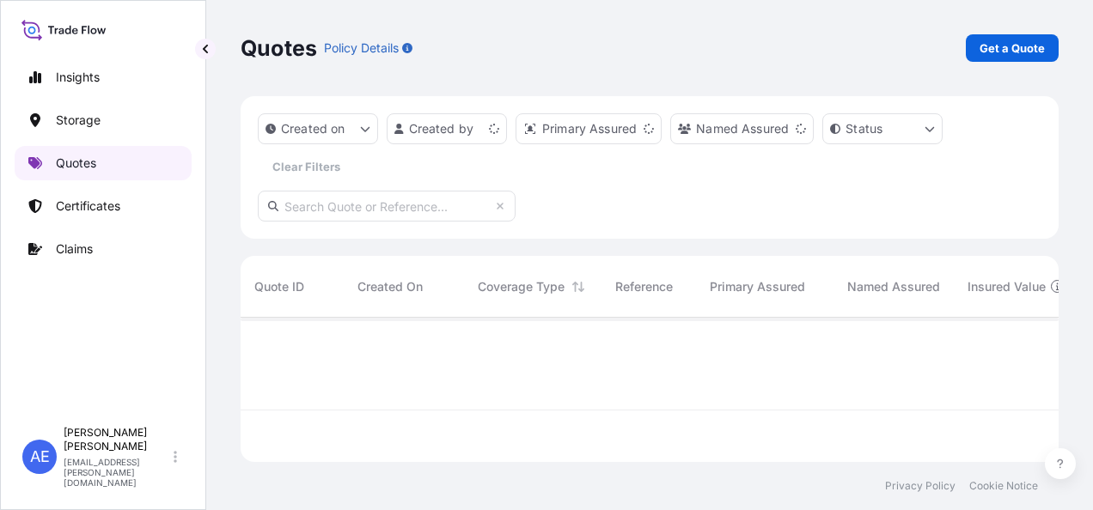
scroll to position [141, 804]
click at [980, 55] on link "Get a Quote" at bounding box center [1012, 47] width 93 height 27
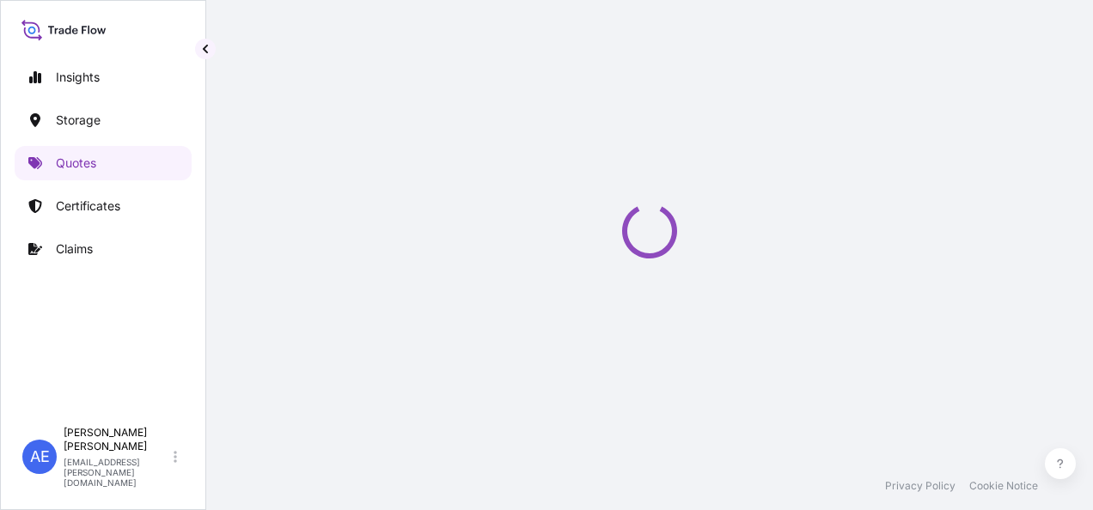
scroll to position [27, 0]
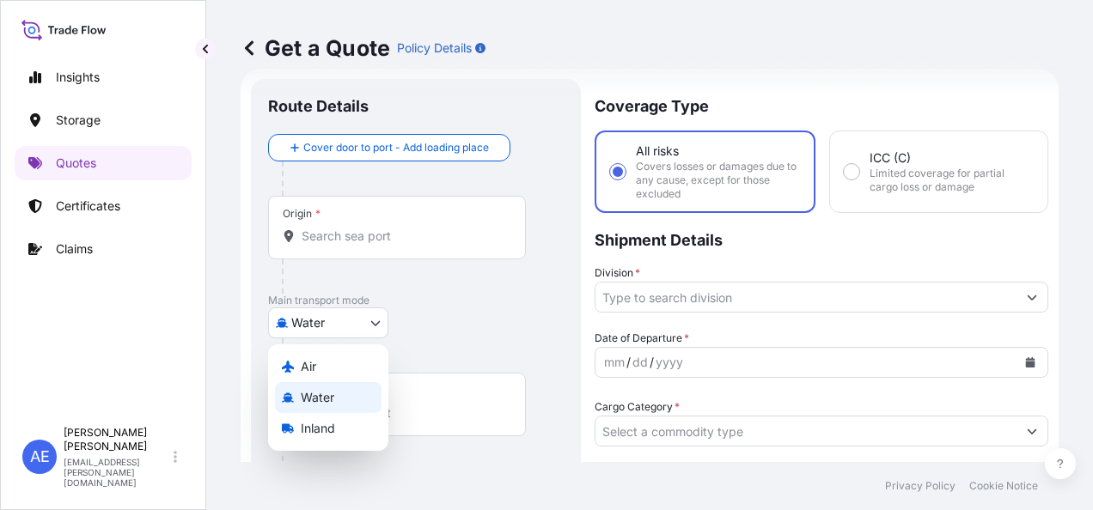
click at [360, 311] on body "Insights Storage Quotes Certificates Claims AE Anju Elza Samuel anju.elza@psabd…" at bounding box center [546, 255] width 1093 height 510
click at [325, 371] on div "Air" at bounding box center [328, 366] width 107 height 31
select select "Air"
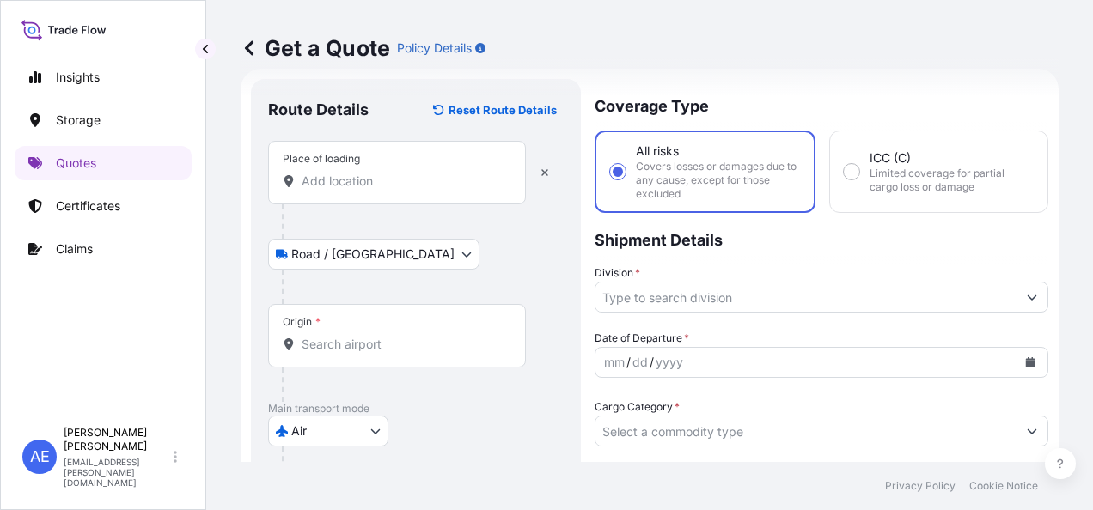
click at [317, 191] on div "Place of loading" at bounding box center [397, 173] width 258 height 64
click at [317, 190] on input "Place of loading" at bounding box center [403, 181] width 203 height 17
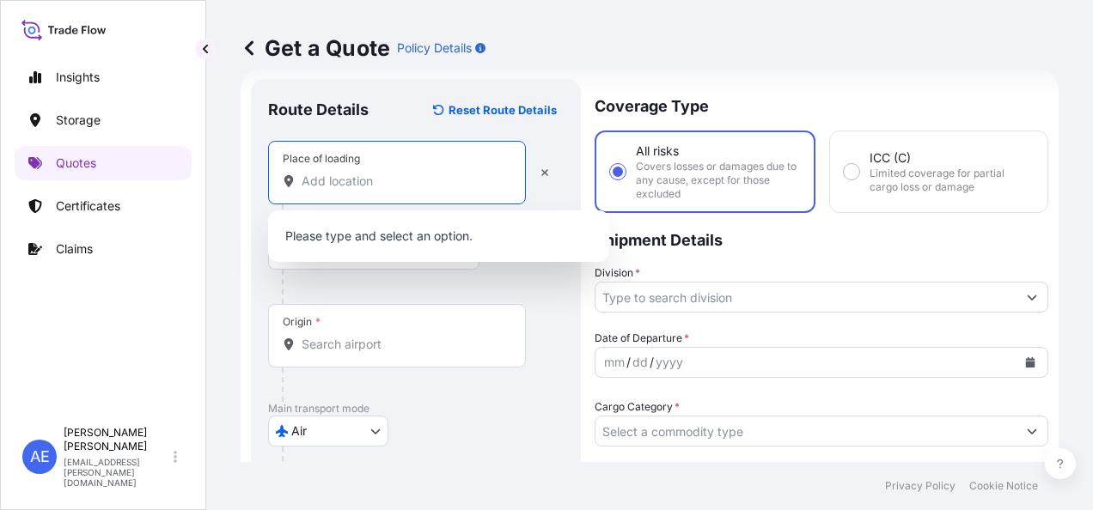
paste input "3 Manchester Road Derry, NH 03038"
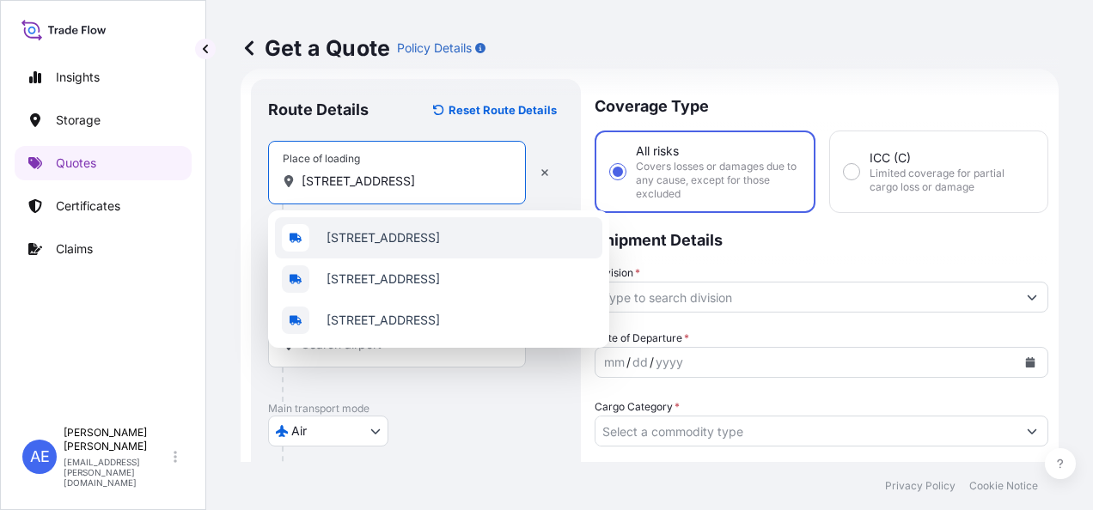
click at [368, 239] on span "3 Manchester Road, Derry, NH 03038, USA" at bounding box center [383, 237] width 113 height 17
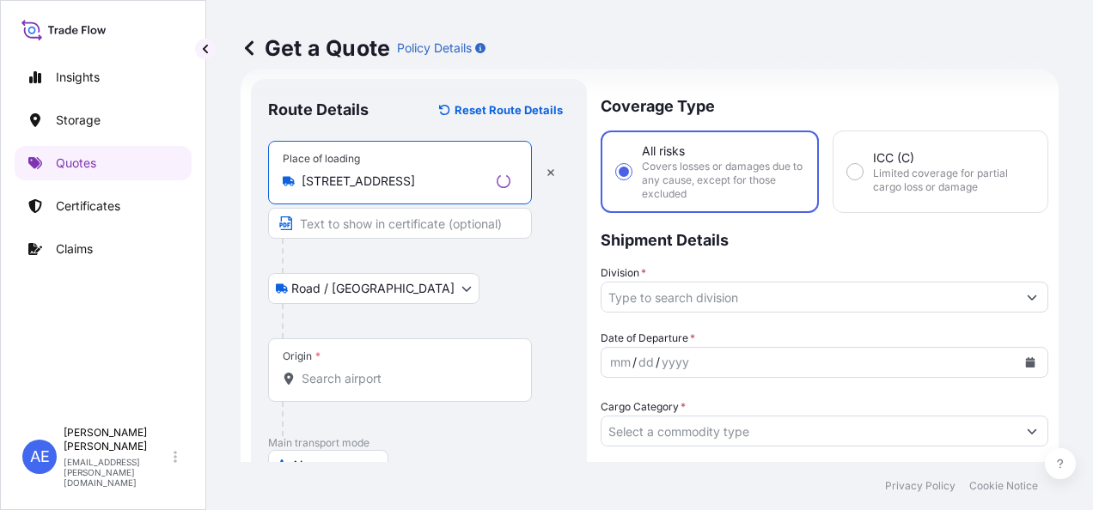
type input "3 Manchester Road, Derry, NH 03038, USA"
click at [342, 352] on div "Origin *" at bounding box center [400, 371] width 264 height 64
click at [342, 370] on input "Origin *" at bounding box center [406, 378] width 209 height 17
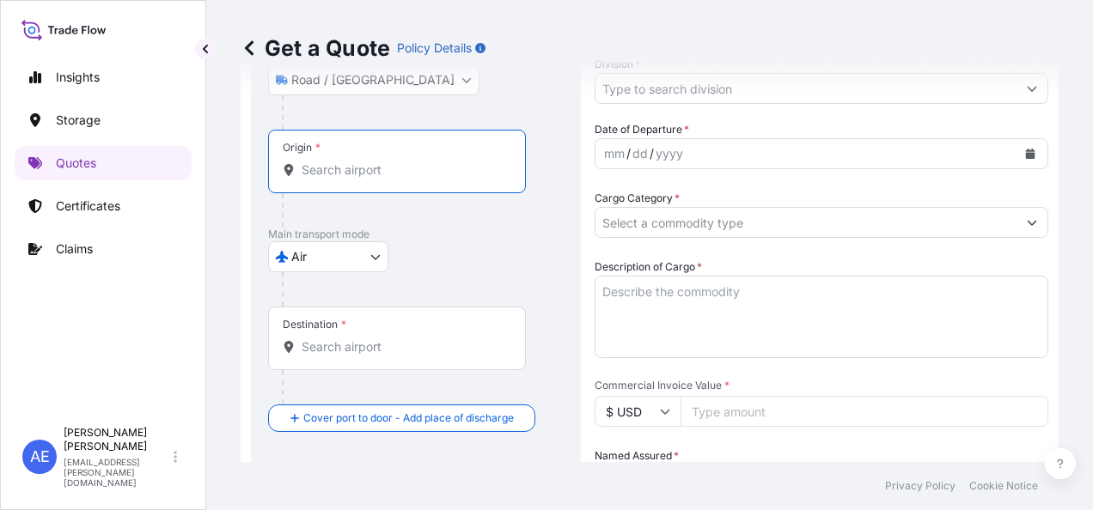
scroll to position [237, 0]
paste input "3 Manchester Road Derry, NH 03038"
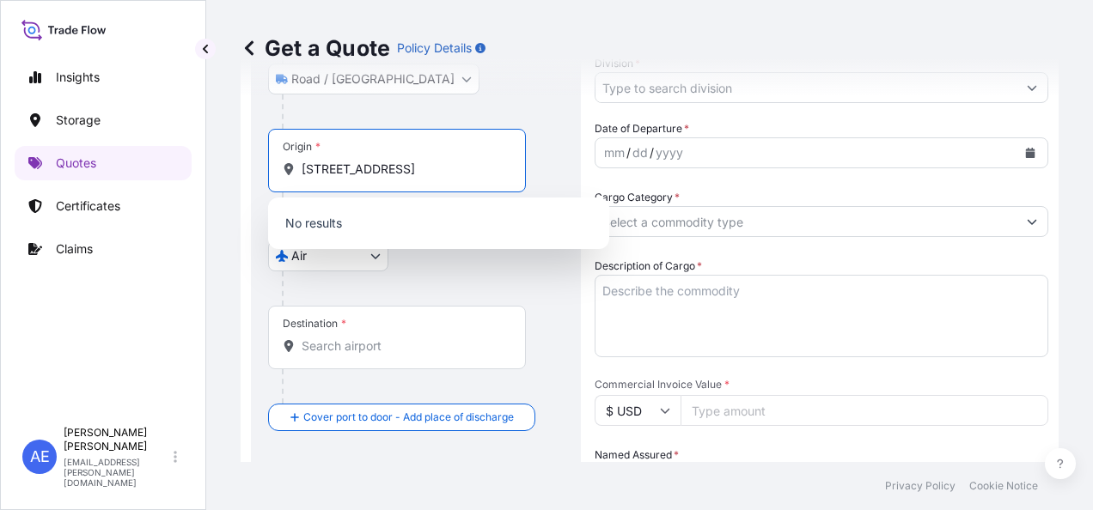
click at [455, 287] on div at bounding box center [423, 289] width 282 height 34
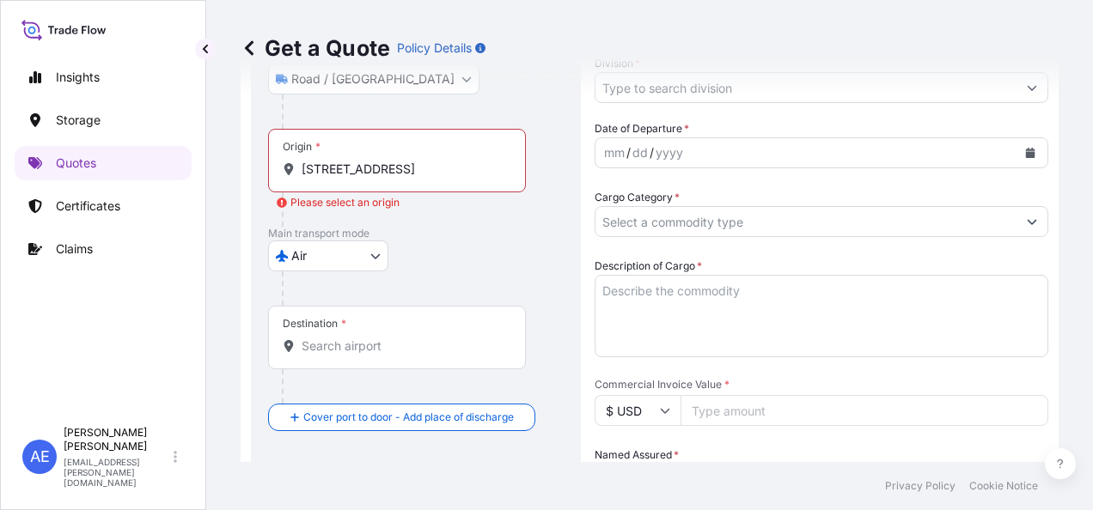
click at [450, 177] on div "Origin * 3 Manchester Road Derry, NH 03038" at bounding box center [397, 161] width 258 height 64
click at [450, 177] on input "3 Manchester Road Derry, NH 03038" at bounding box center [403, 169] width 203 height 17
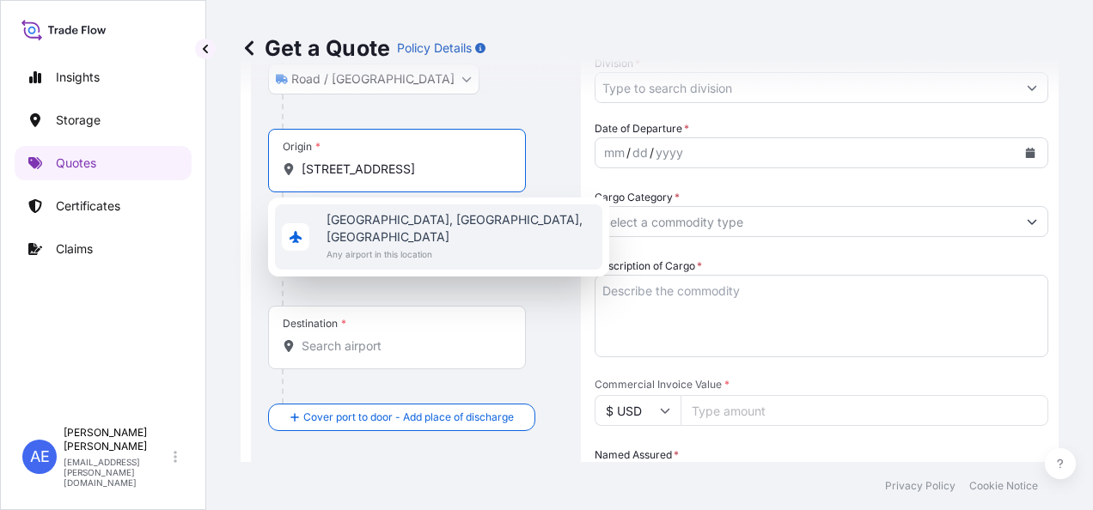
click at [442, 246] on span "Any airport in this location" at bounding box center [461, 254] width 269 height 17
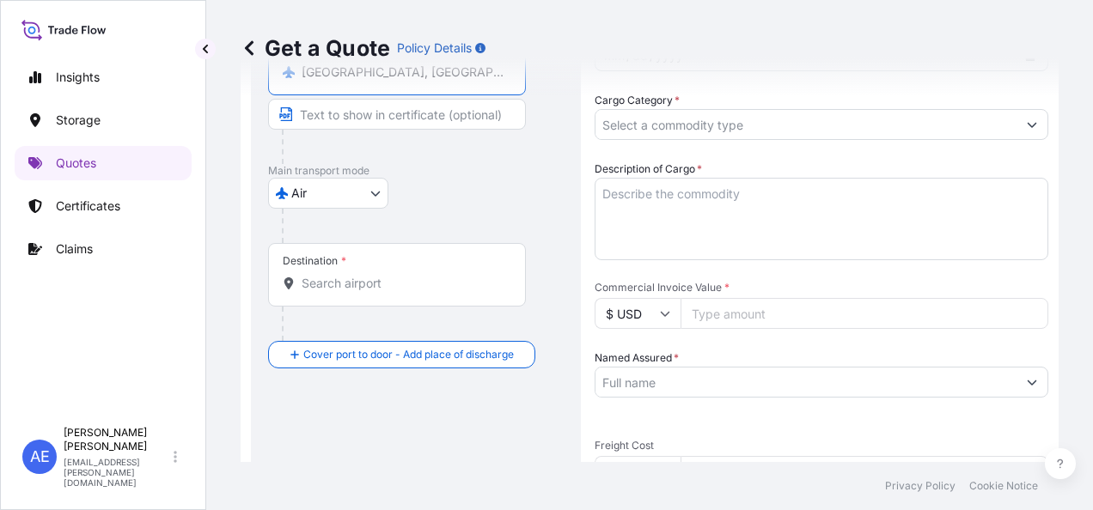
scroll to position [335, 0]
type input "Manchester, OK, USA"
click at [407, 265] on div "Destination *" at bounding box center [397, 274] width 258 height 64
click at [407, 274] on input "Destination *" at bounding box center [403, 282] width 203 height 17
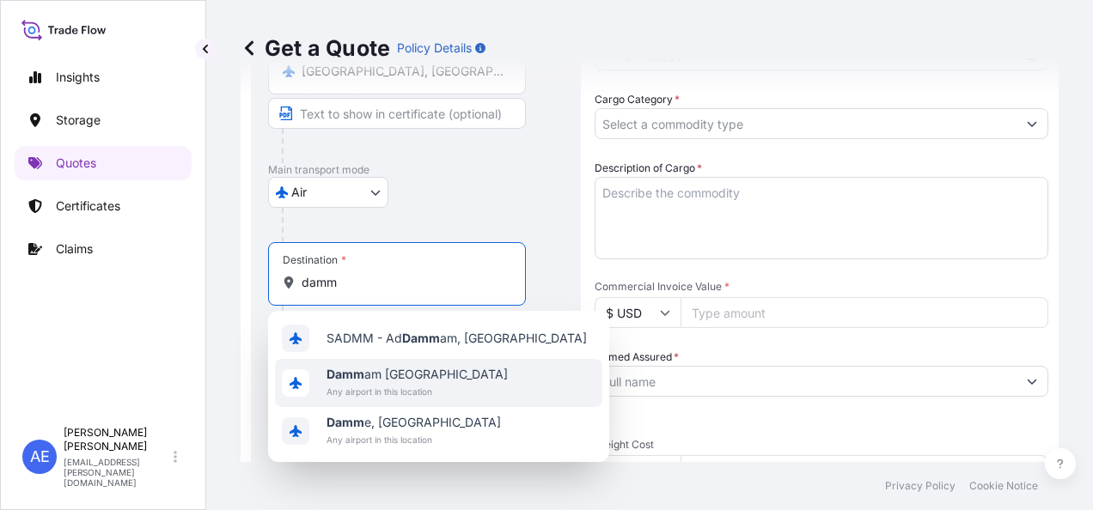
click at [361, 378] on b "Damm" at bounding box center [346, 374] width 38 height 15
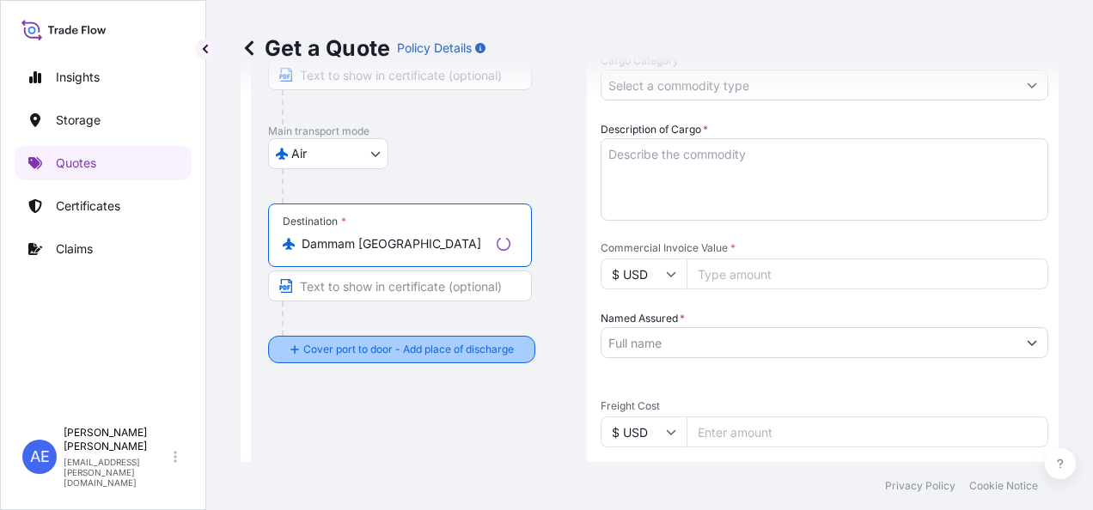
scroll to position [375, 0]
type input "Dammam Saudi Arabia"
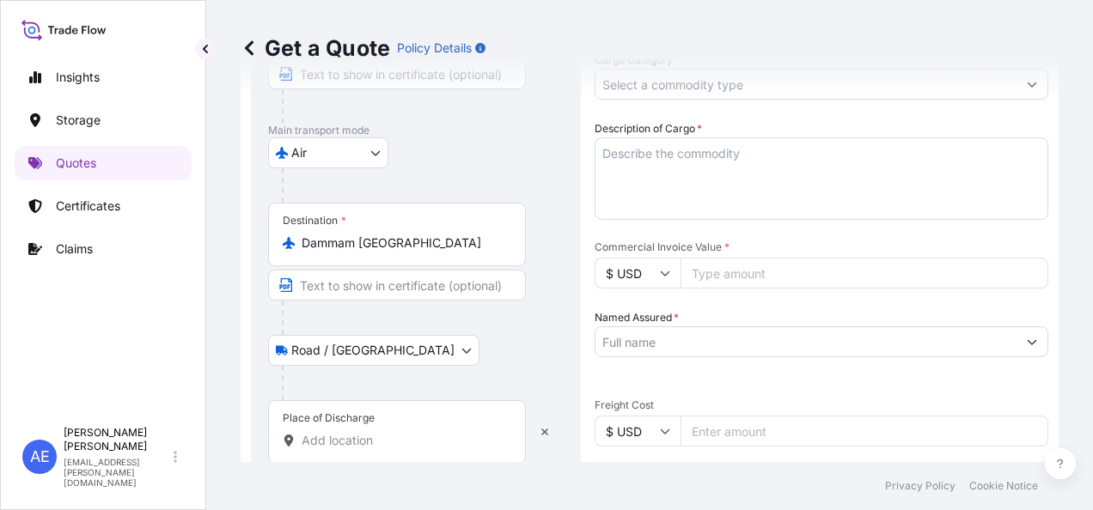
click at [351, 440] on input "Place of Discharge" at bounding box center [403, 440] width 203 height 17
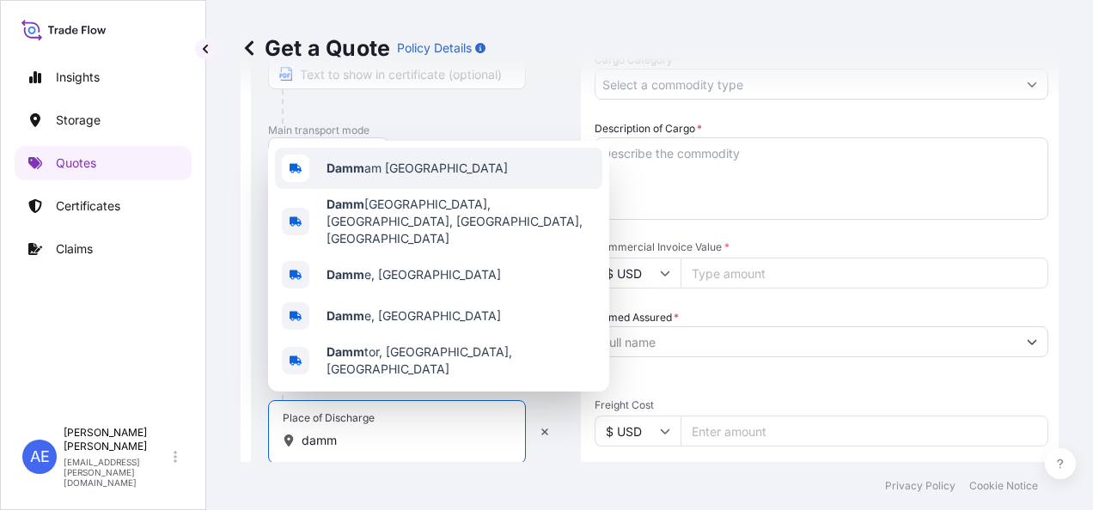
click at [388, 177] on span "Damm am Saudi Arabia" at bounding box center [417, 168] width 181 height 17
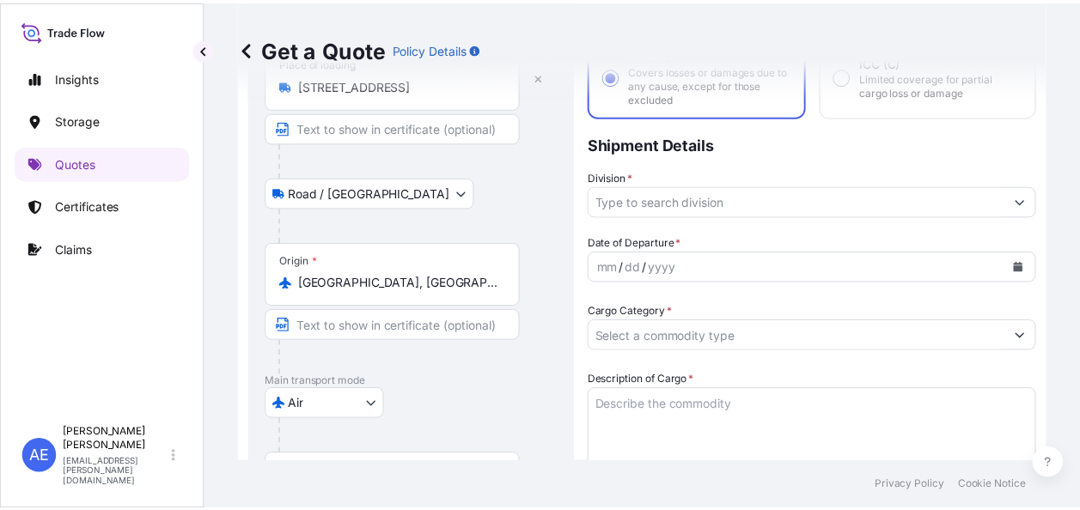
scroll to position [125, 0]
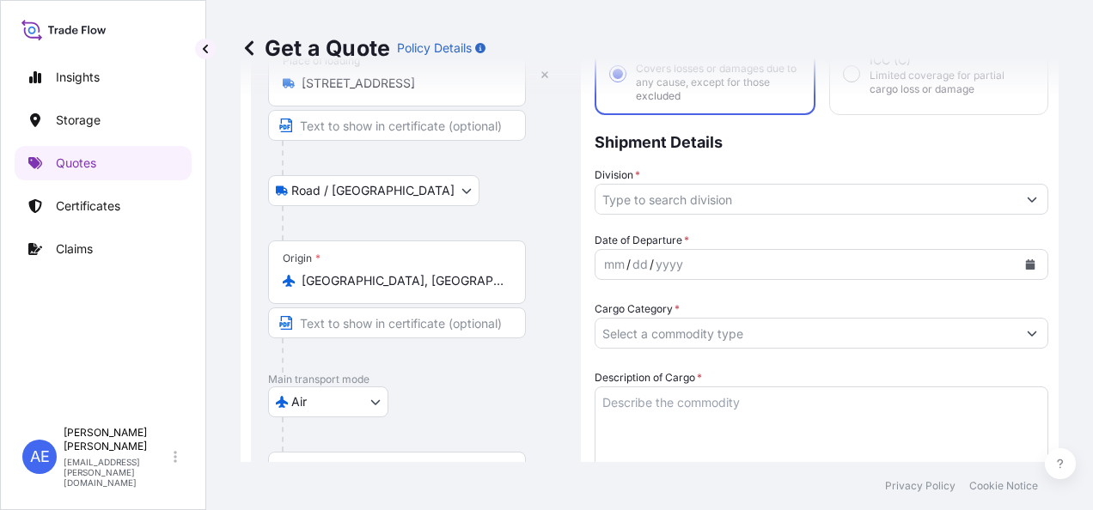
type input "Dammam Saudi Arabia"
click at [1023, 205] on button "Show suggestions" at bounding box center [1032, 199] width 31 height 31
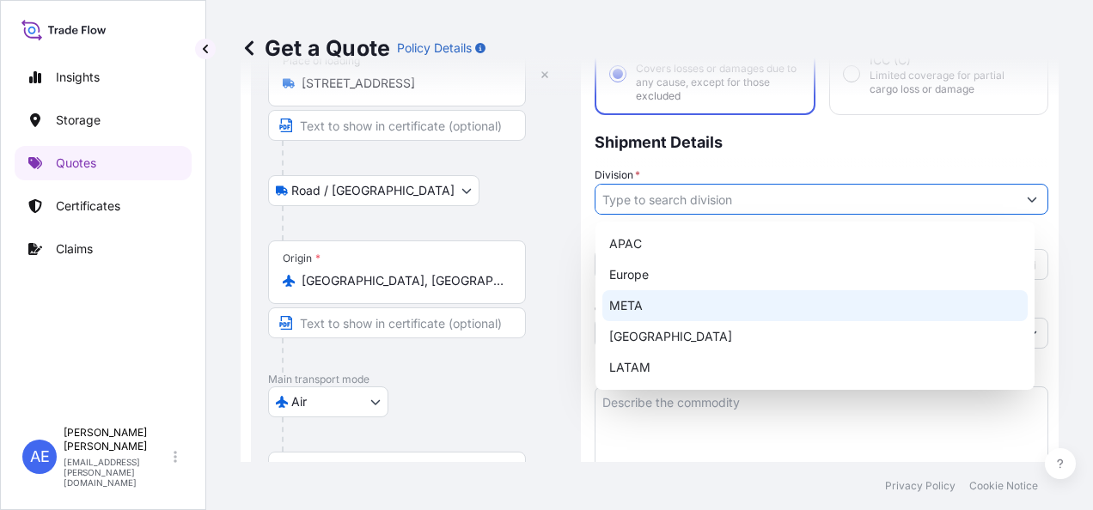
click at [684, 298] on div "META" at bounding box center [814, 305] width 425 height 31
type input "META"
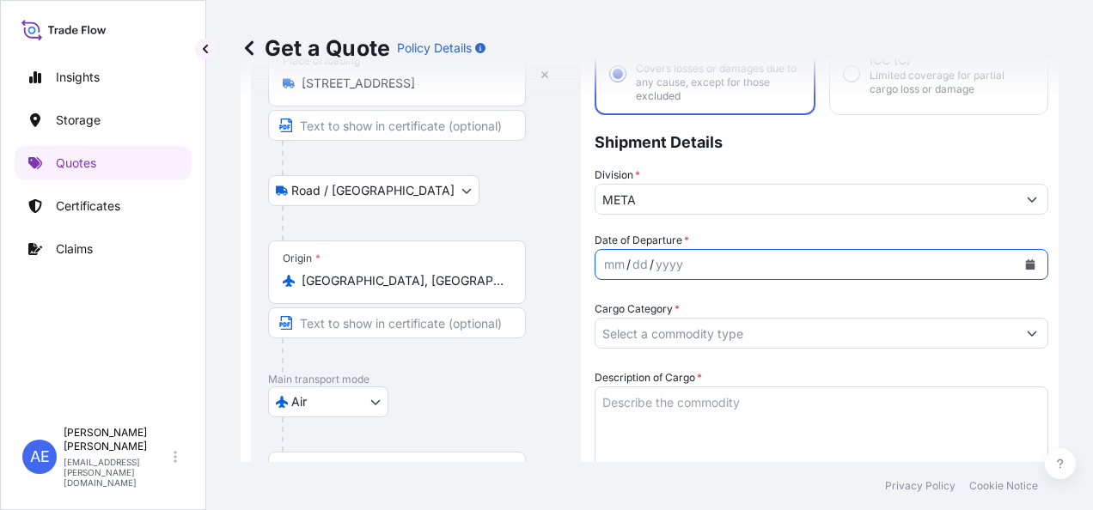
click at [1017, 255] on button "Calendar" at bounding box center [1030, 264] width 27 height 27
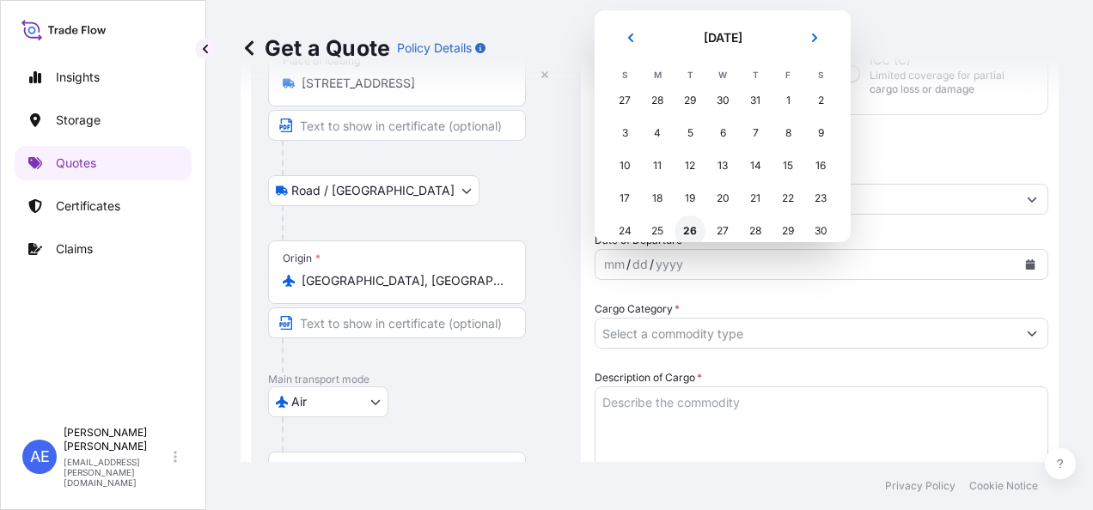
click at [687, 227] on div "26" at bounding box center [690, 231] width 31 height 31
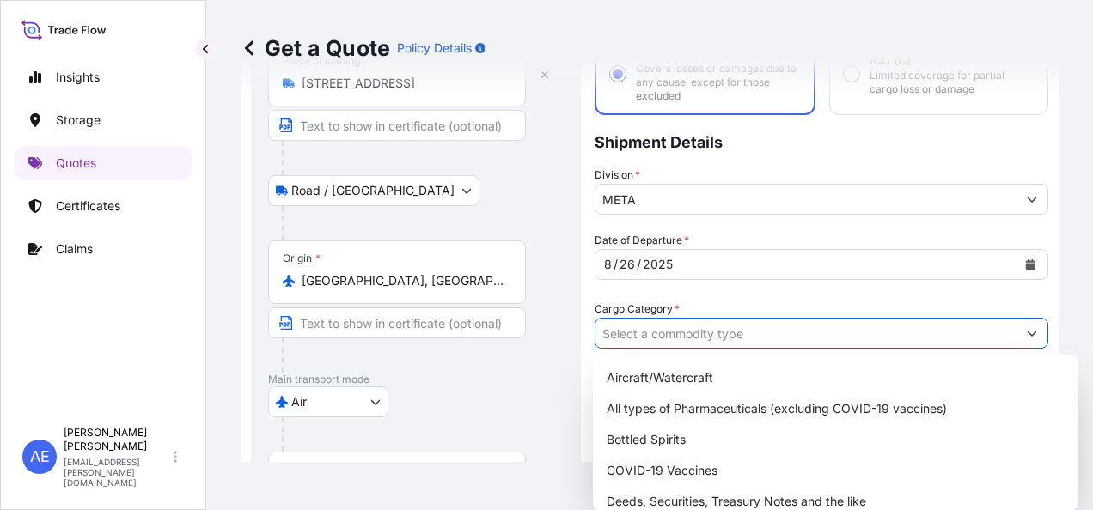
click at [766, 323] on input "Cargo Category *" at bounding box center [805, 333] width 421 height 31
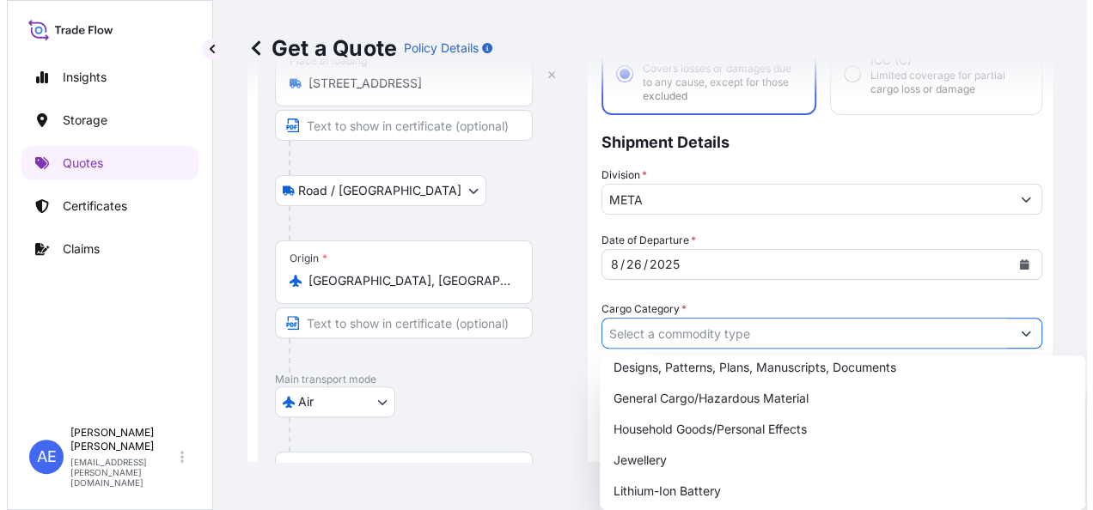
scroll to position [172, 0]
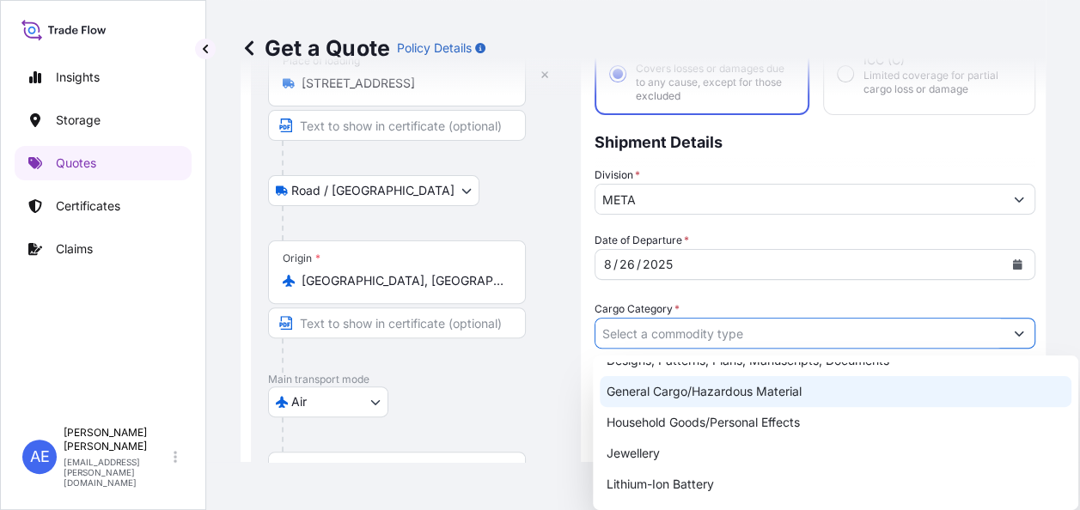
click at [724, 395] on div "General Cargo/Hazardous Material" at bounding box center [836, 391] width 472 height 31
type input "General Cargo/Hazardous Material"
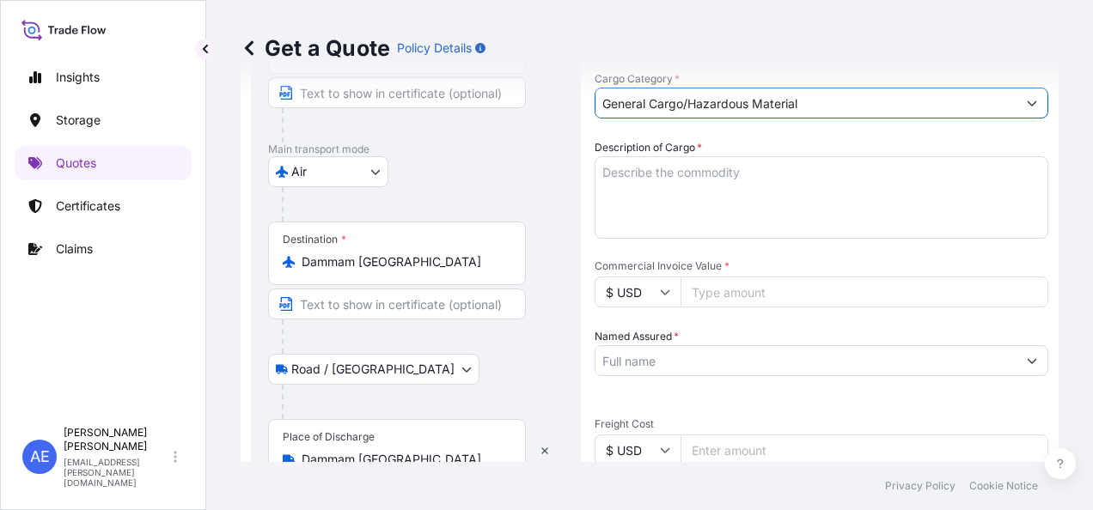
scroll to position [383, 0]
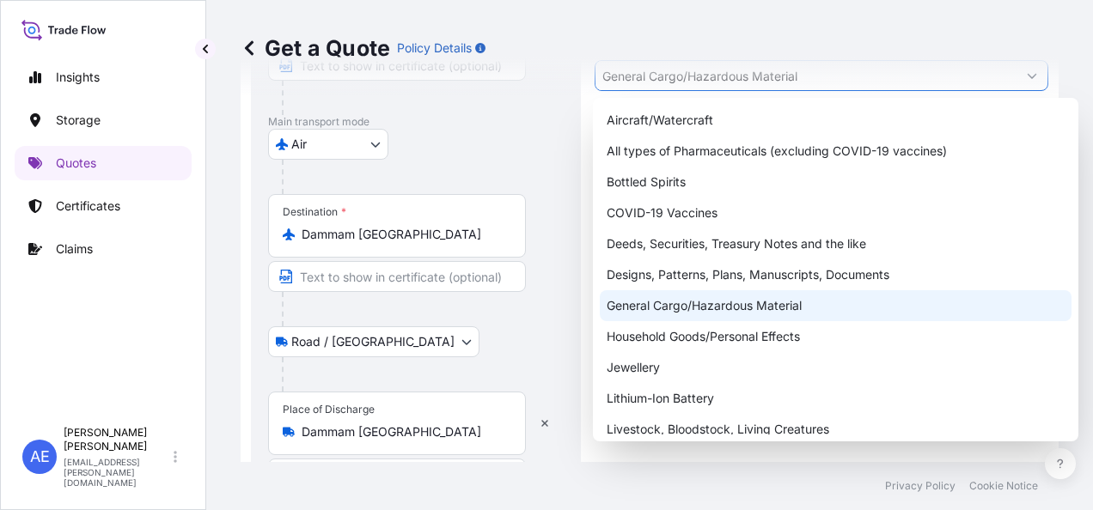
click at [683, 304] on div "General Cargo/Hazardous Material" at bounding box center [836, 305] width 472 height 31
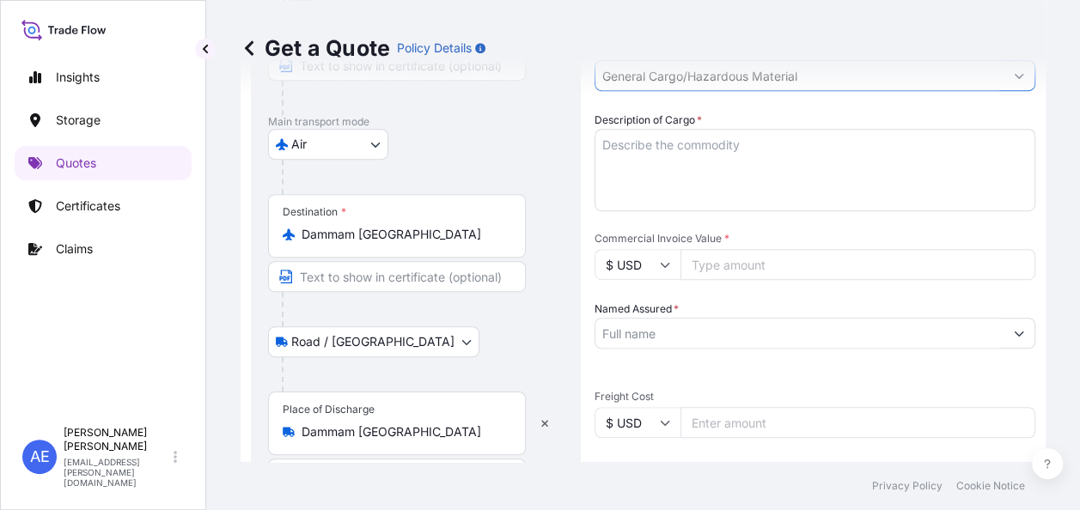
click at [681, 339] on input "Named Assured *" at bounding box center [799, 333] width 408 height 31
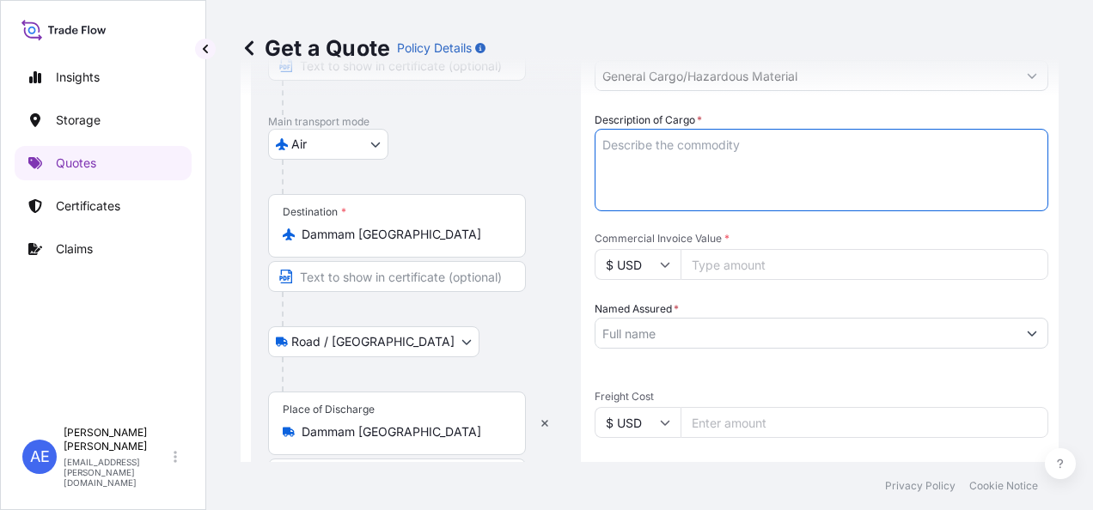
drag, startPoint x: 701, startPoint y: 142, endPoint x: 663, endPoint y: 151, distance: 39.0
click at [663, 151] on textarea "Description of Cargo *" at bounding box center [822, 170] width 454 height 82
paste textarea "Flame sensor module"
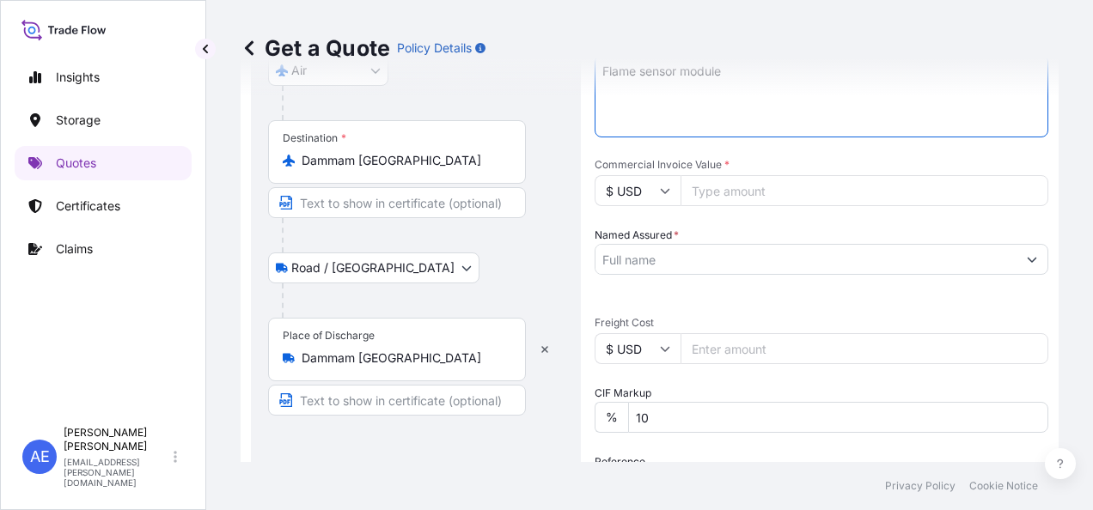
scroll to position [469, 0]
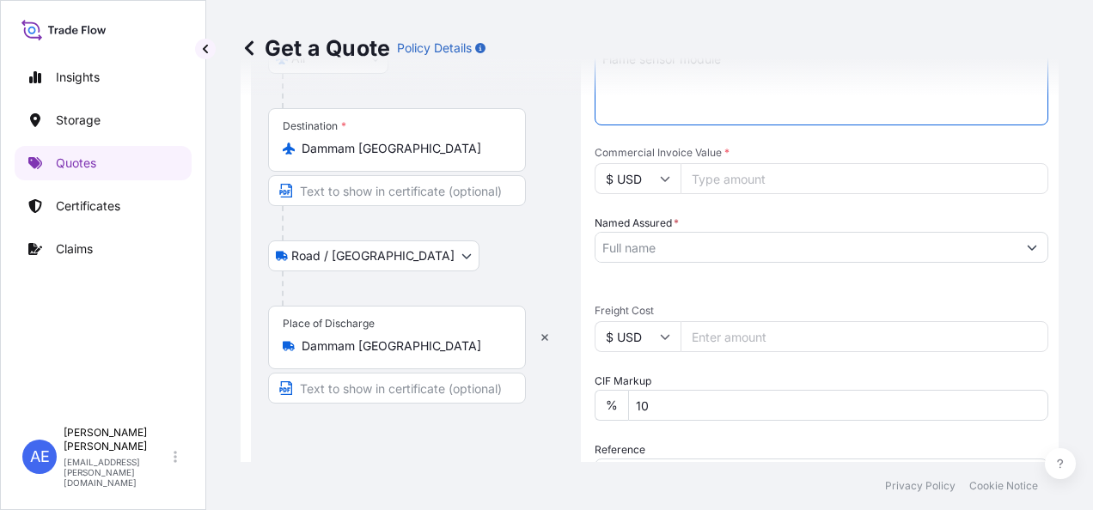
type textarea "Flame sensor module"
click at [724, 333] on input "Freight Cost" at bounding box center [865, 336] width 368 height 31
click at [724, 342] on input "Freight Cost" at bounding box center [865, 336] width 368 height 31
click at [732, 170] on input "Commercial Invoice Value *" at bounding box center [865, 178] width 368 height 31
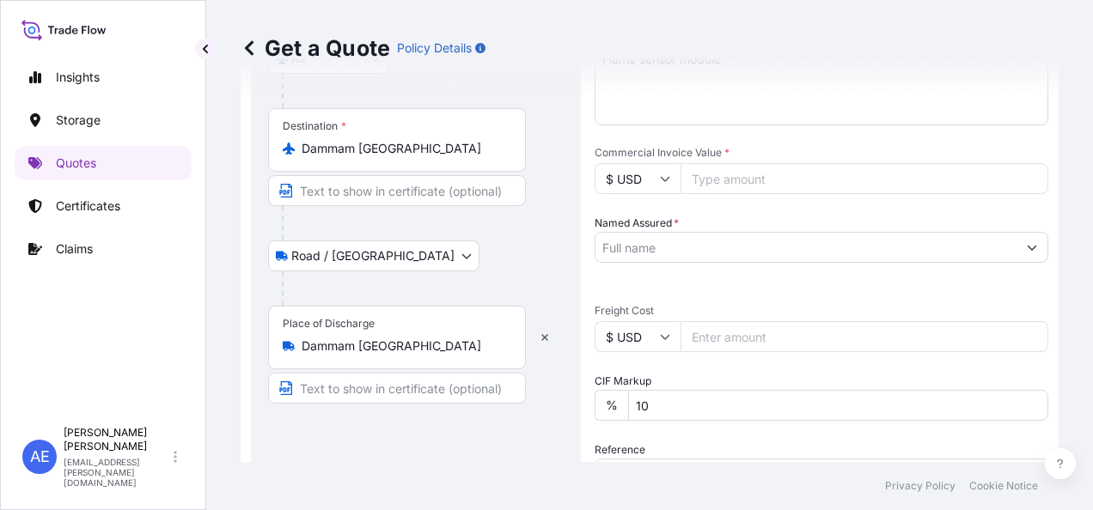
click at [749, 242] on input "Named Assured *" at bounding box center [805, 247] width 421 height 31
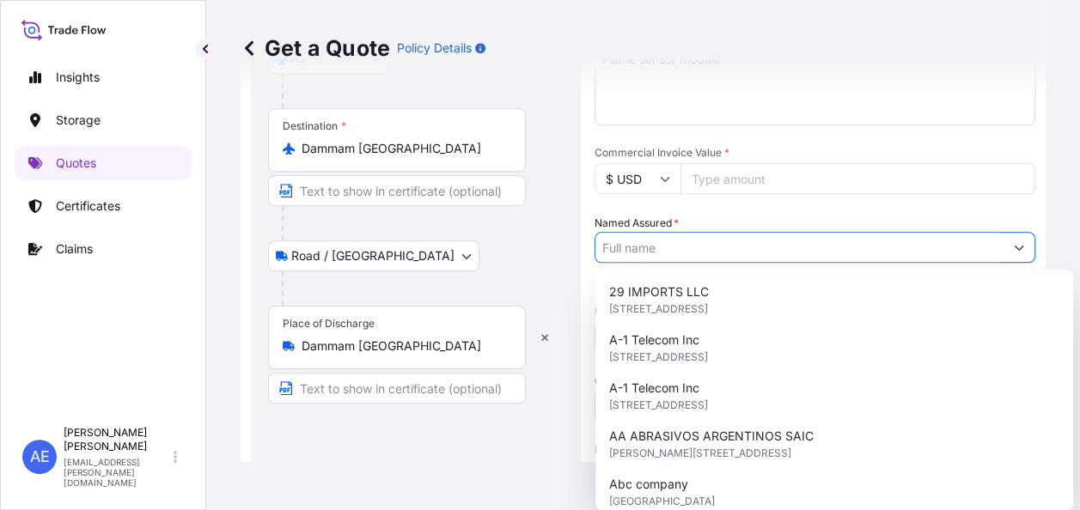
click at [780, 185] on input "Commercial Invoice Value *" at bounding box center [858, 178] width 355 height 31
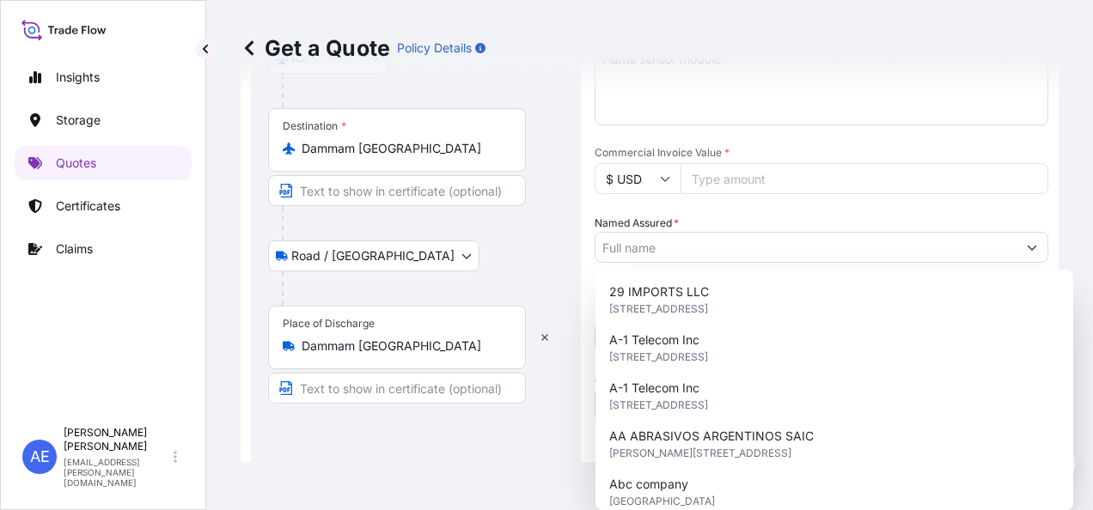
paste input "865.50"
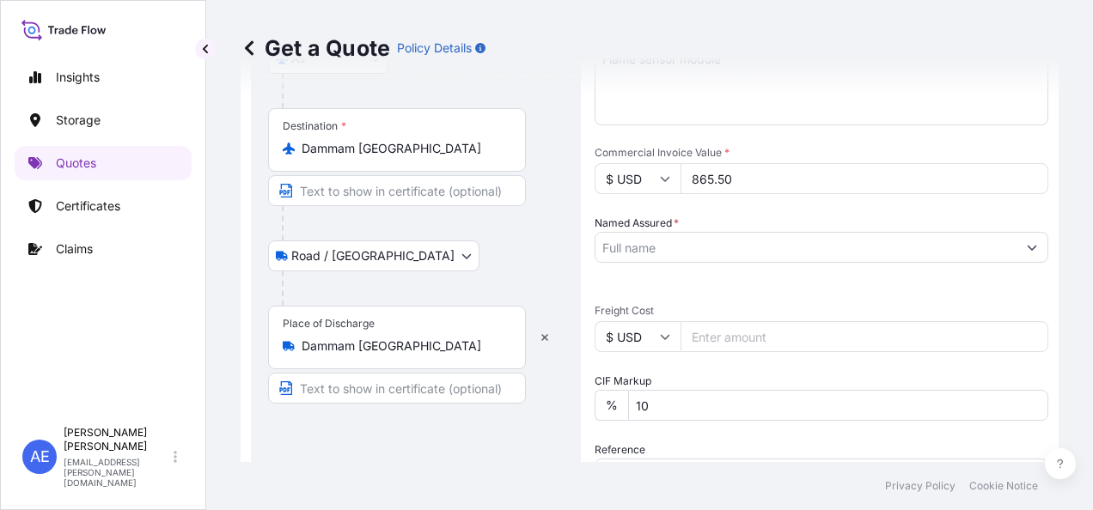
type input "865.50"
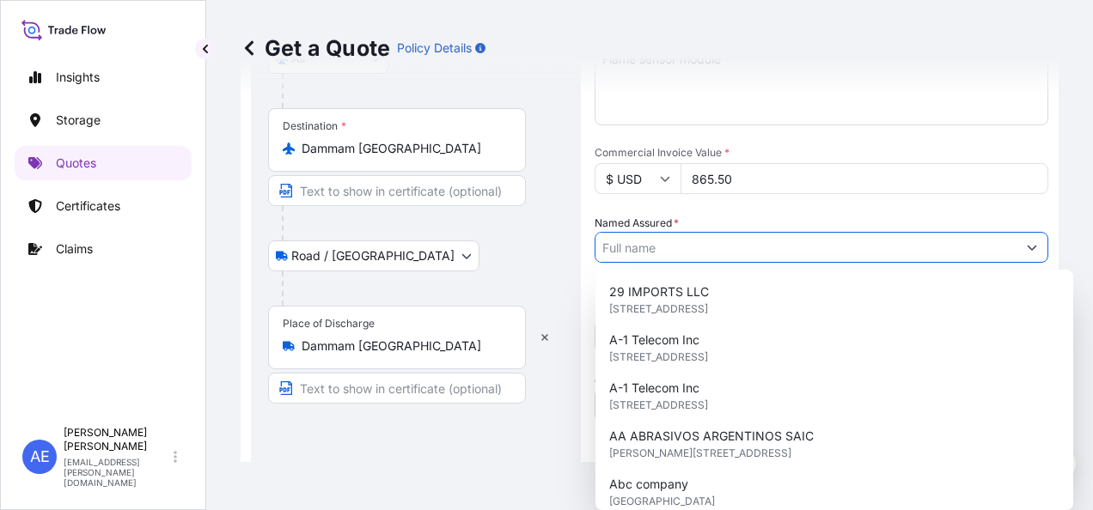
click at [651, 254] on input "Named Assured *" at bounding box center [805, 247] width 421 height 31
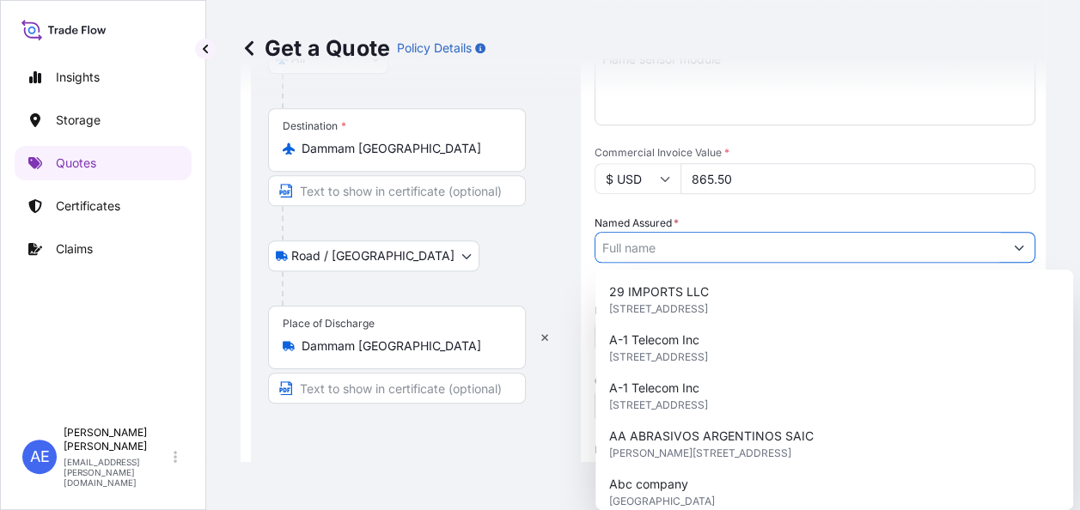
paste input "Saleh & Abdulaziz Aba Hussein Company"
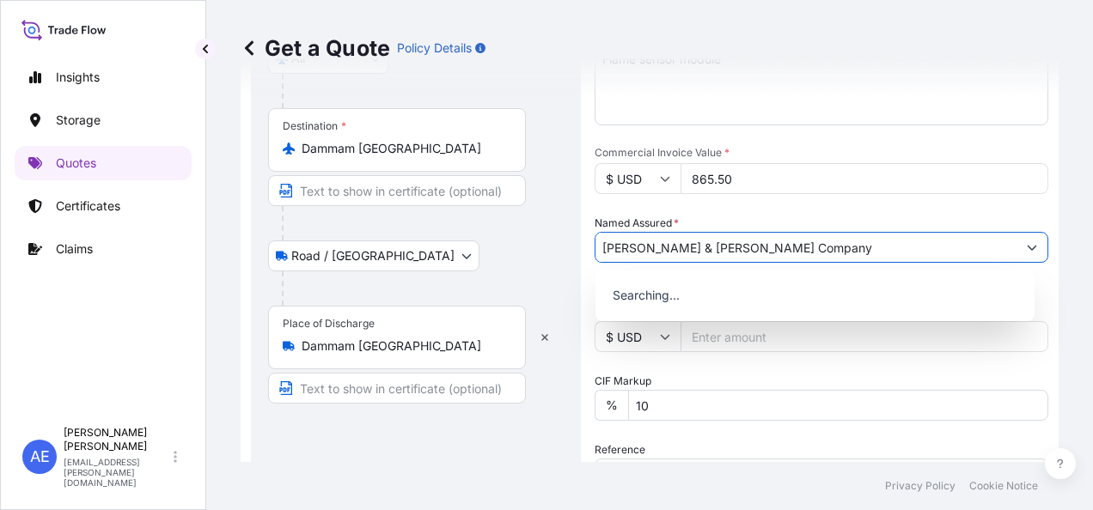
type input "Saleh & Abdulaziz Aba Hussein Company"
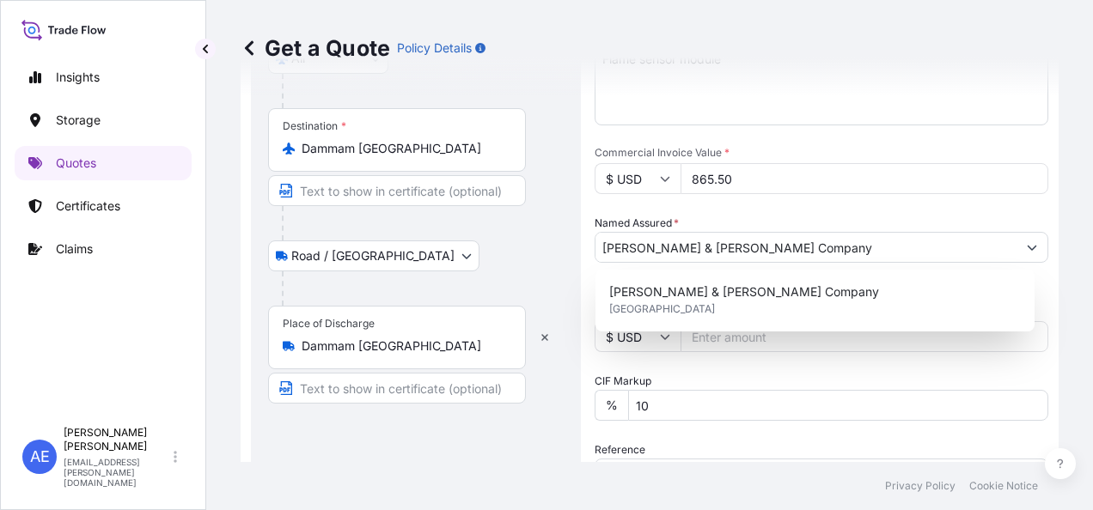
click at [591, 296] on form "Route Details Reset Route Details Place of loading 3 Manchester Road, Derry, NH…" at bounding box center [650, 230] width 818 height 1207
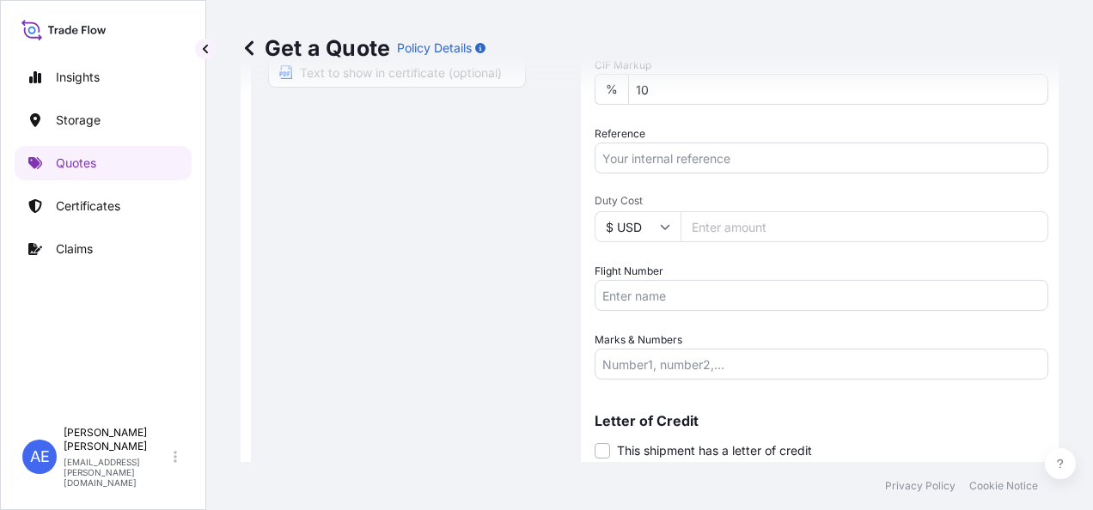
scroll to position [813, 0]
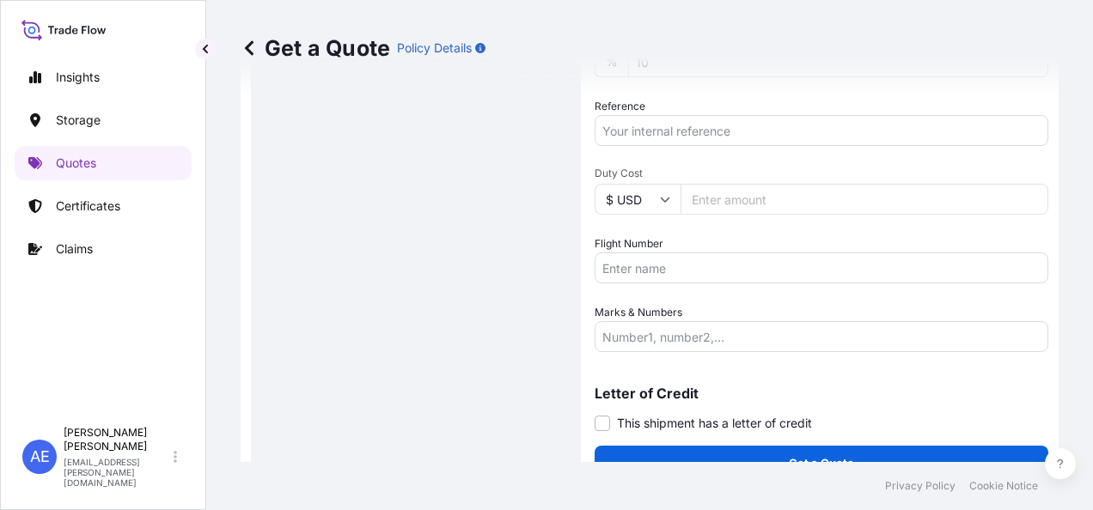
click at [674, 272] on input "Flight Number" at bounding box center [822, 268] width 454 height 31
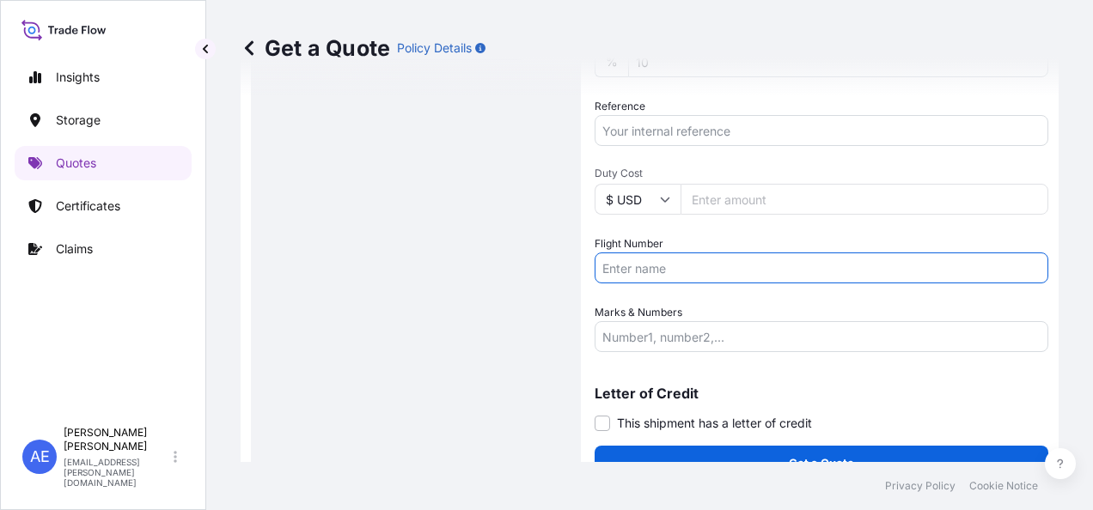
click at [701, 127] on input "Reference" at bounding box center [822, 130] width 454 height 31
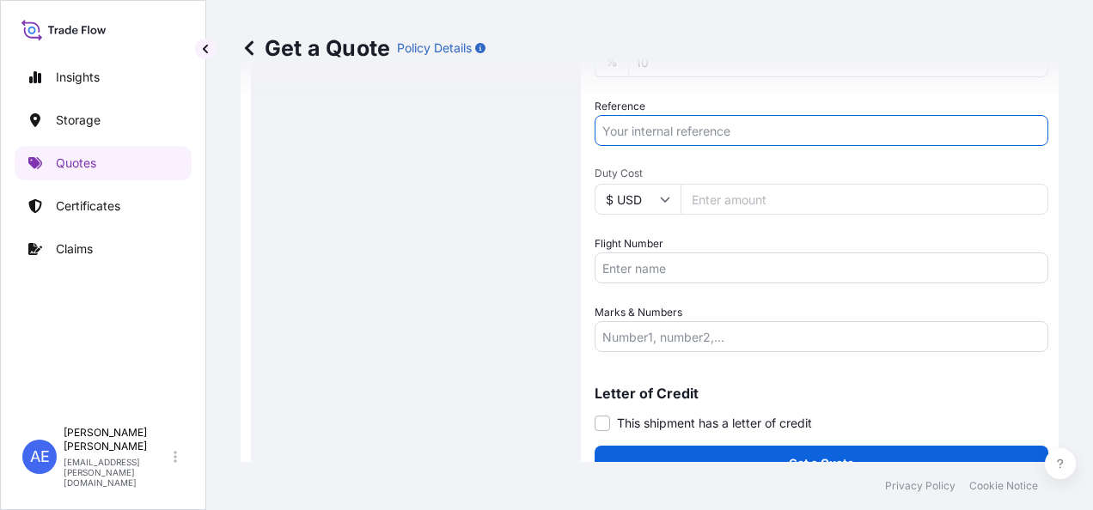
paste input "SSLS3023"
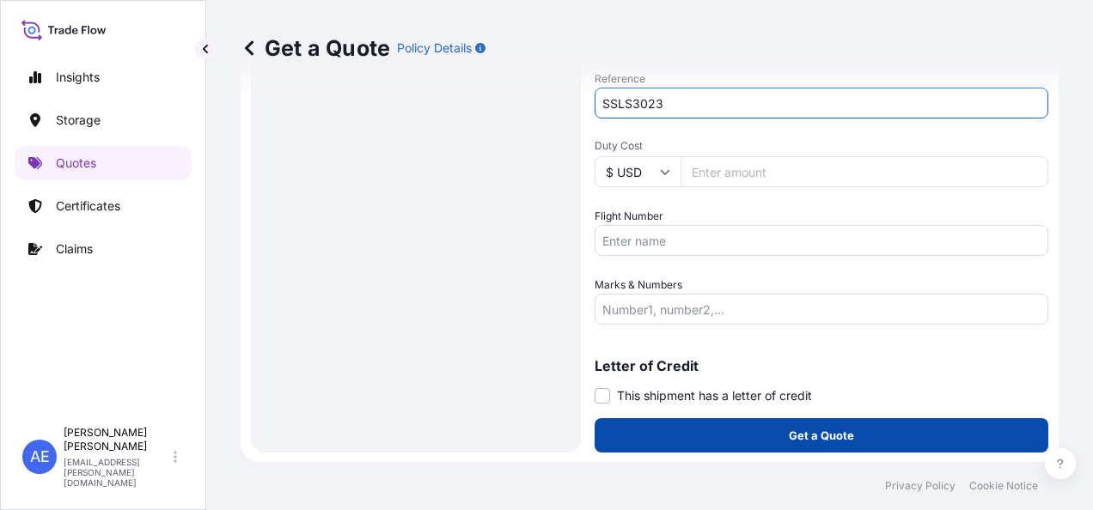
type input "SSLS3023"
click at [741, 424] on button "Get a Quote" at bounding box center [822, 435] width 454 height 34
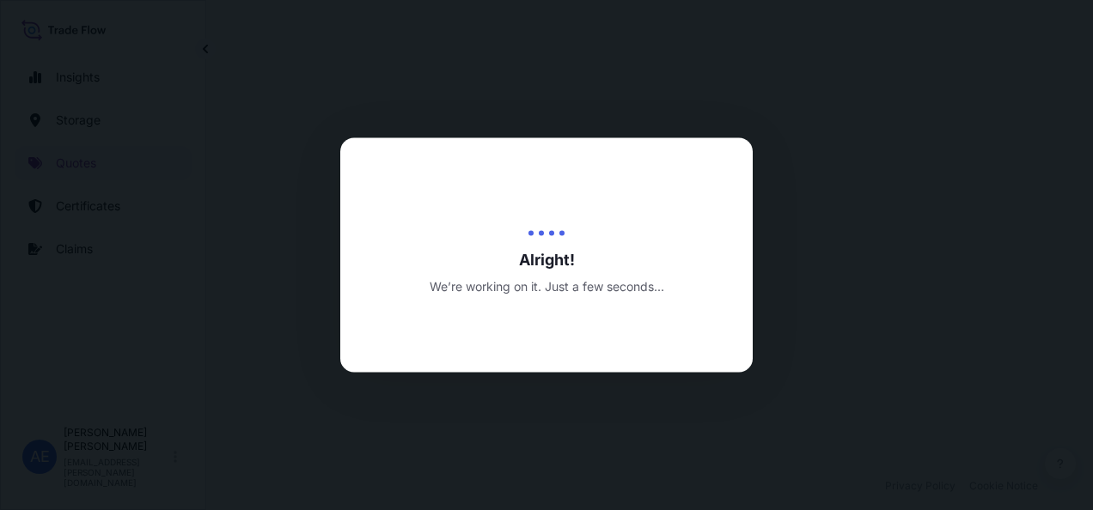
select select "Road / Inland"
select select "Air"
select select "Road / Inland"
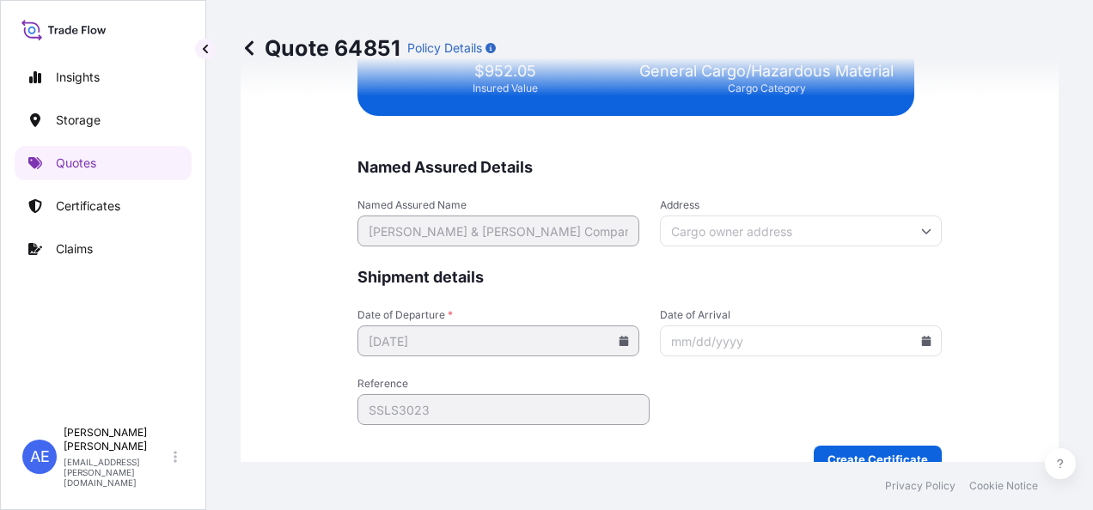
scroll to position [4419, 0]
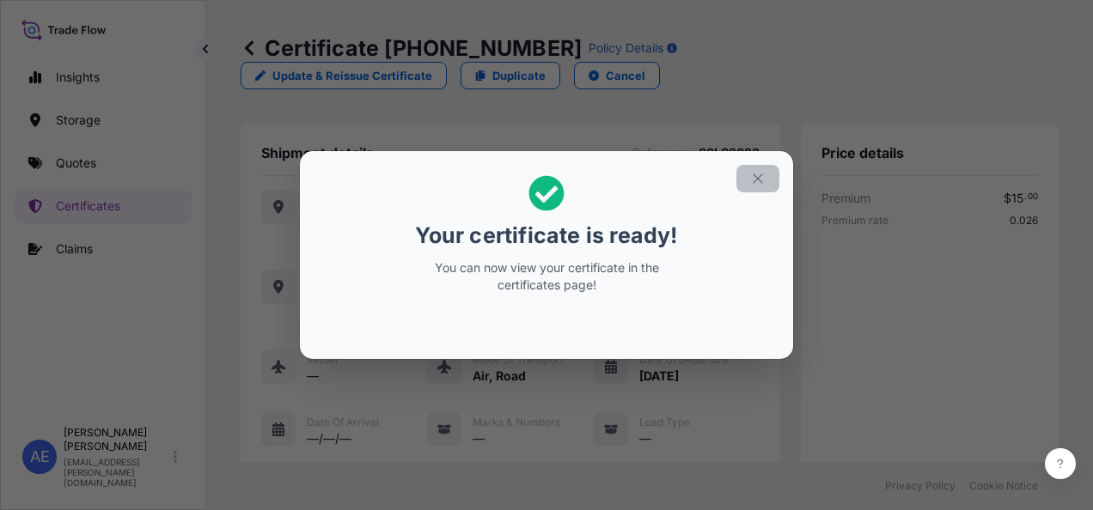
click at [764, 181] on icon "button" at bounding box center [757, 178] width 15 height 15
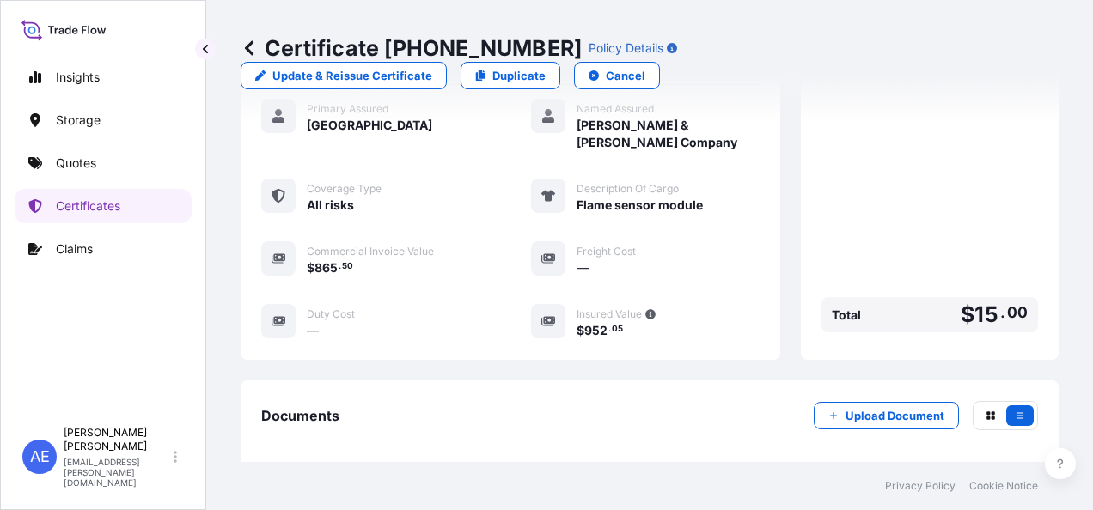
scroll to position [611, 0]
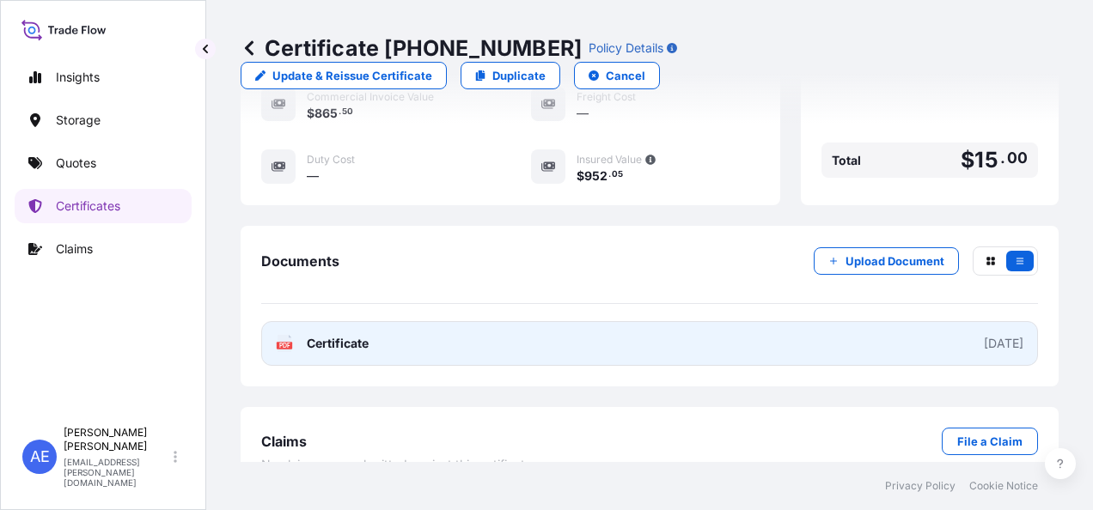
click at [553, 321] on link "PDF Certificate 2025-08-26" at bounding box center [649, 343] width 777 height 45
